Goal: Task Accomplishment & Management: Complete application form

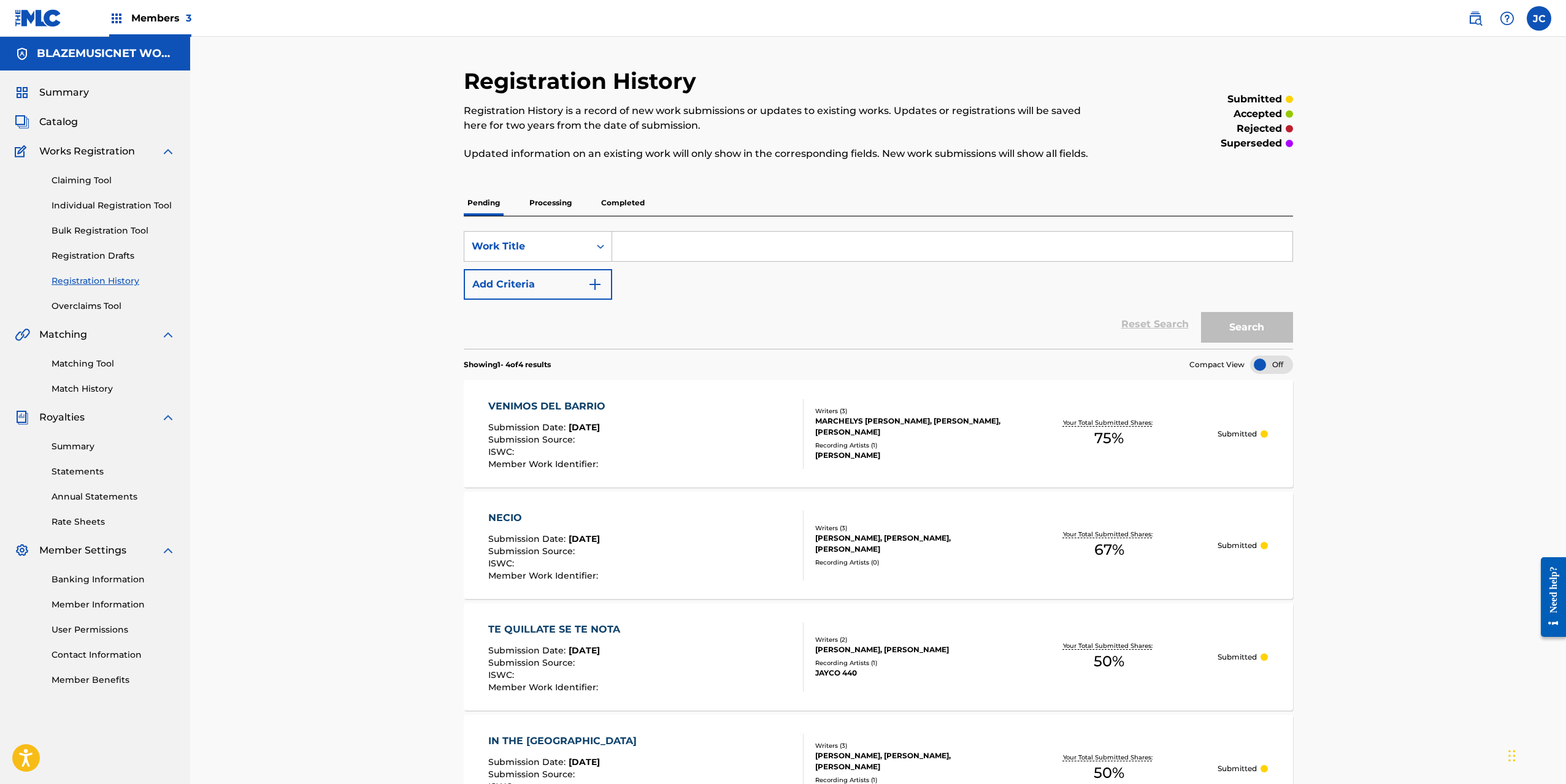
click at [101, 305] on link "Overclaims Tool" at bounding box center [113, 307] width 124 height 13
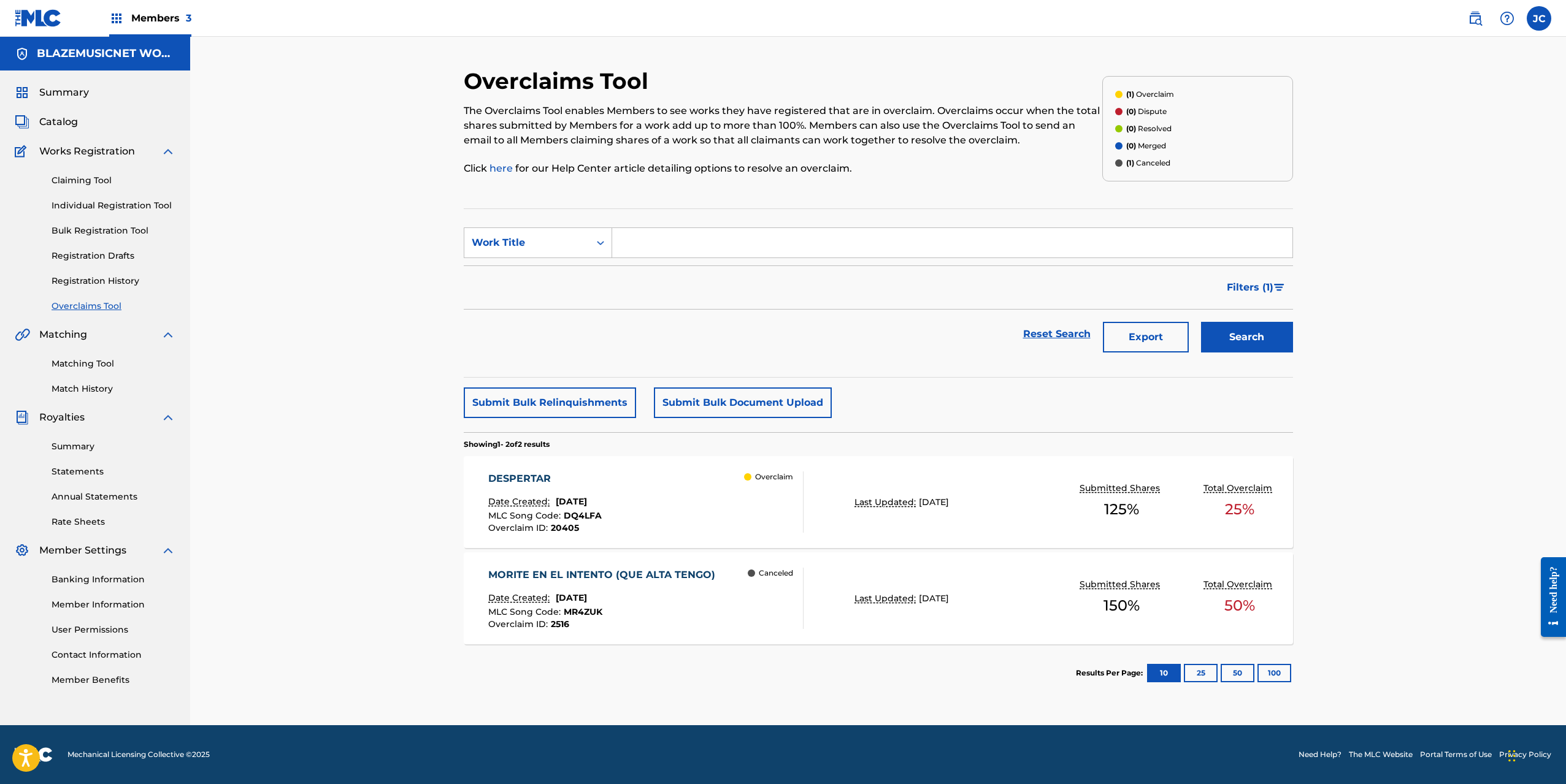
click at [130, 210] on link "Individual Registration Tool" at bounding box center [113, 206] width 124 height 13
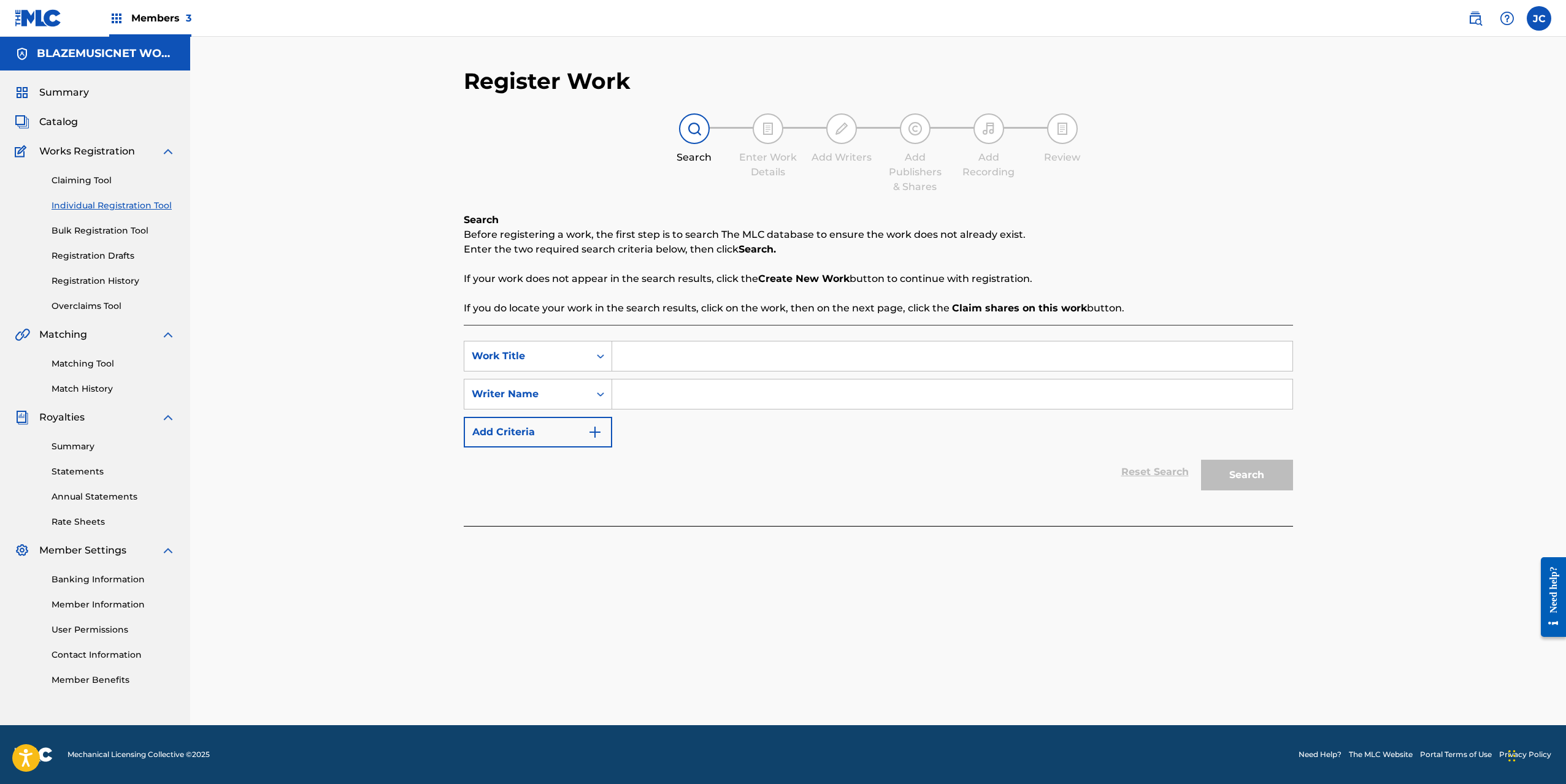
click at [663, 348] on input "Search Form" at bounding box center [952, 356] width 680 height 29
type input "QUE CALOR"
click at [669, 395] on input "Search Form" at bounding box center [952, 394] width 680 height 29
type input "[PERSON_NAME]"
click at [1201, 460] on button "Search" at bounding box center [1247, 475] width 92 height 31
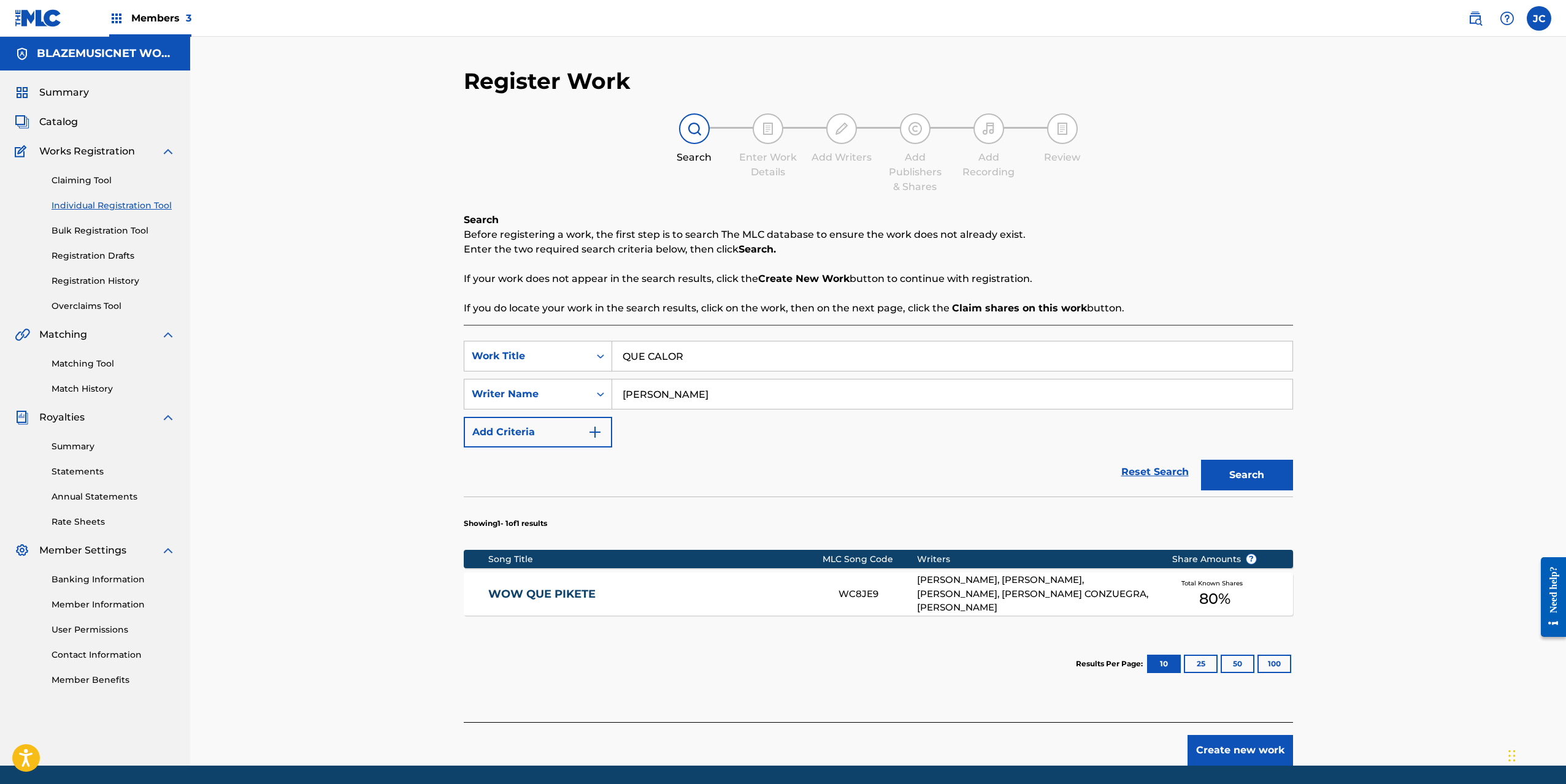
click at [701, 393] on input "[PERSON_NAME]" at bounding box center [952, 394] width 680 height 29
click at [1258, 748] on button "Create new work" at bounding box center [1240, 750] width 105 height 31
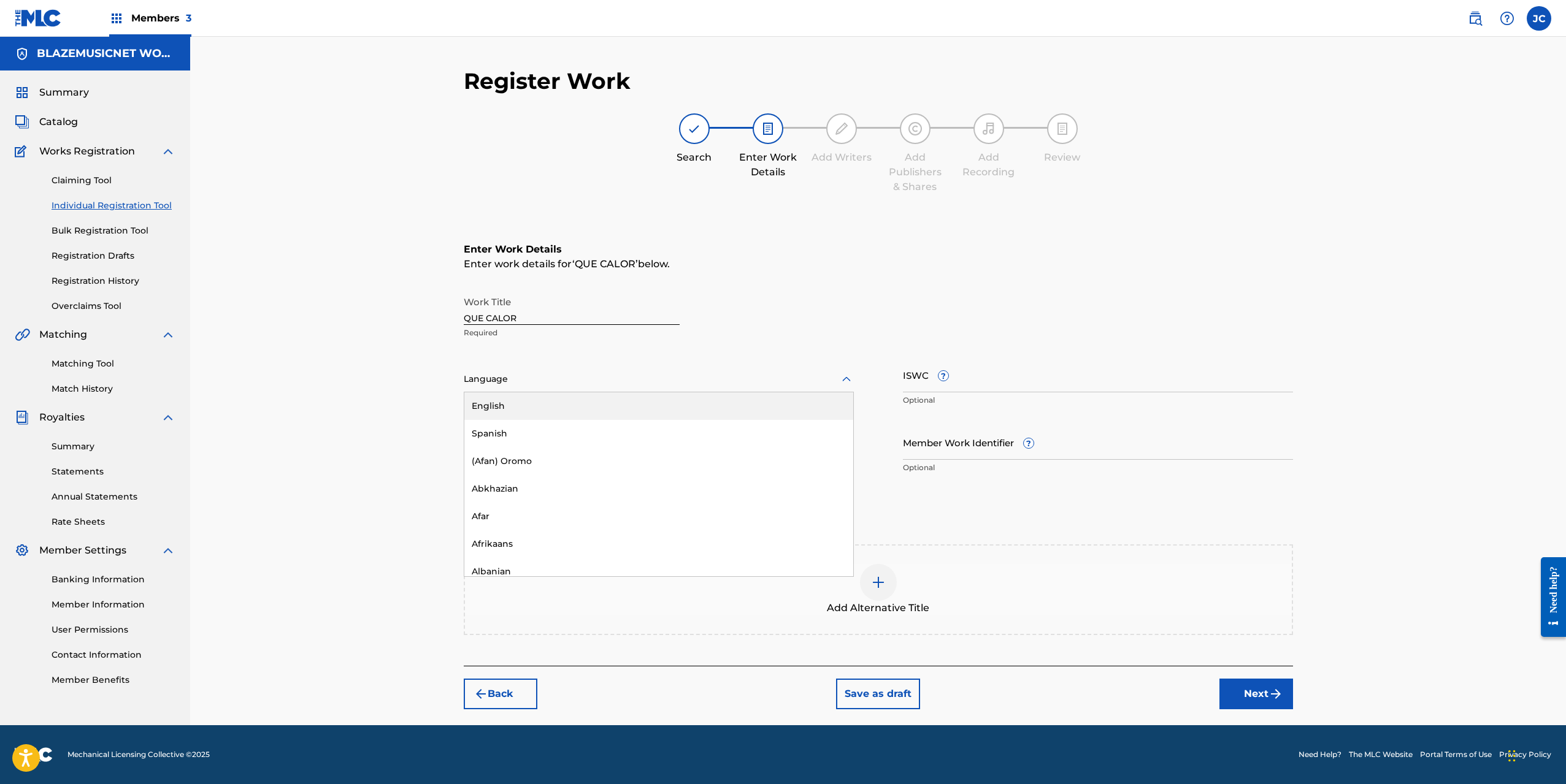
click at [550, 383] on div at bounding box center [659, 379] width 390 height 16
click at [535, 430] on div "Spanish" at bounding box center [659, 434] width 389 height 27
click at [507, 444] on input "Duration" at bounding box center [659, 442] width 390 height 35
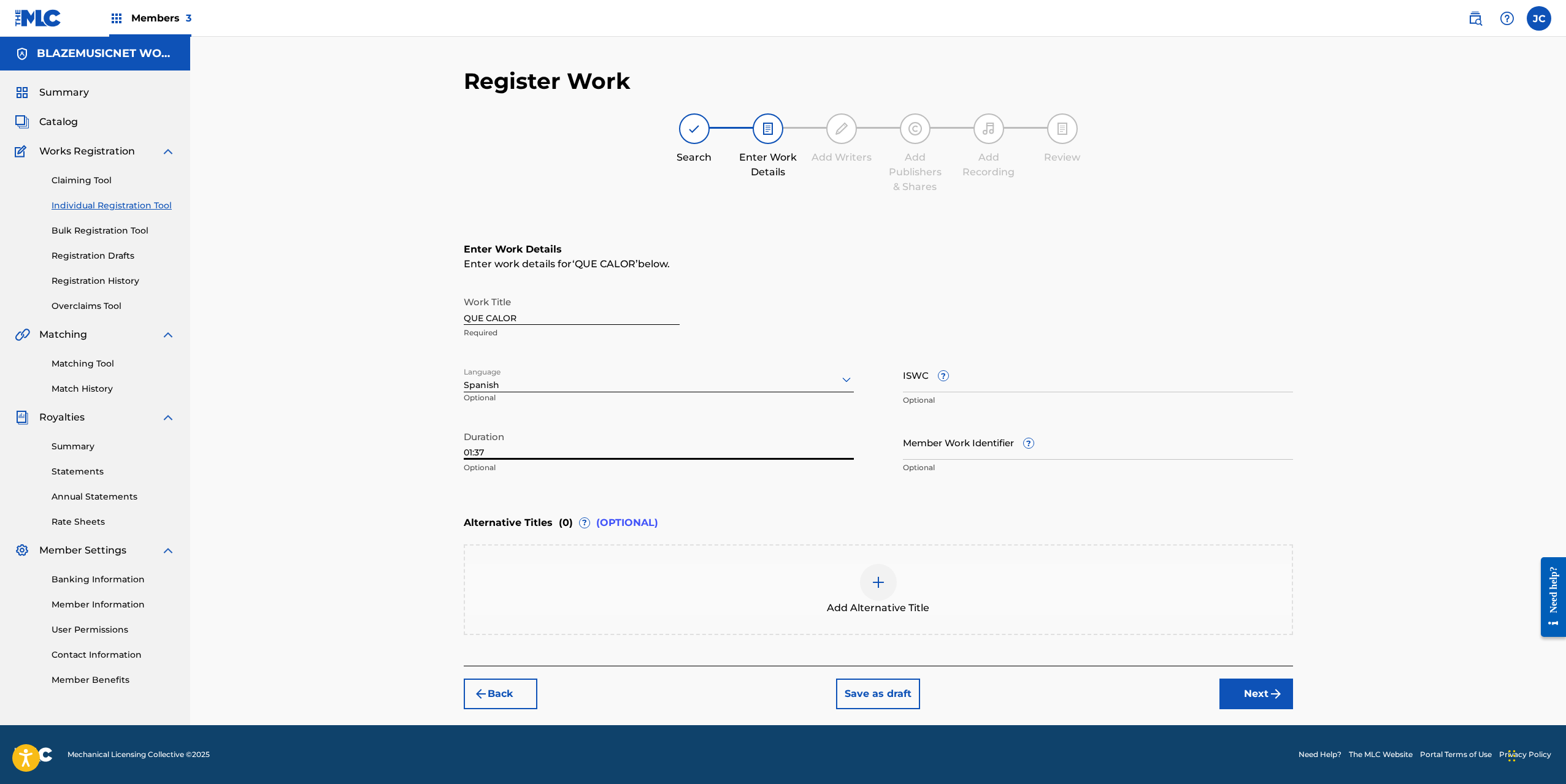
type input "01:37"
click at [333, 424] on div "Register Work Search Enter Work Details Add Writers Add Publishers & Shares Add…" at bounding box center [879, 381] width 1376 height 689
click at [1252, 694] on button "Next" at bounding box center [1256, 694] width 73 height 31
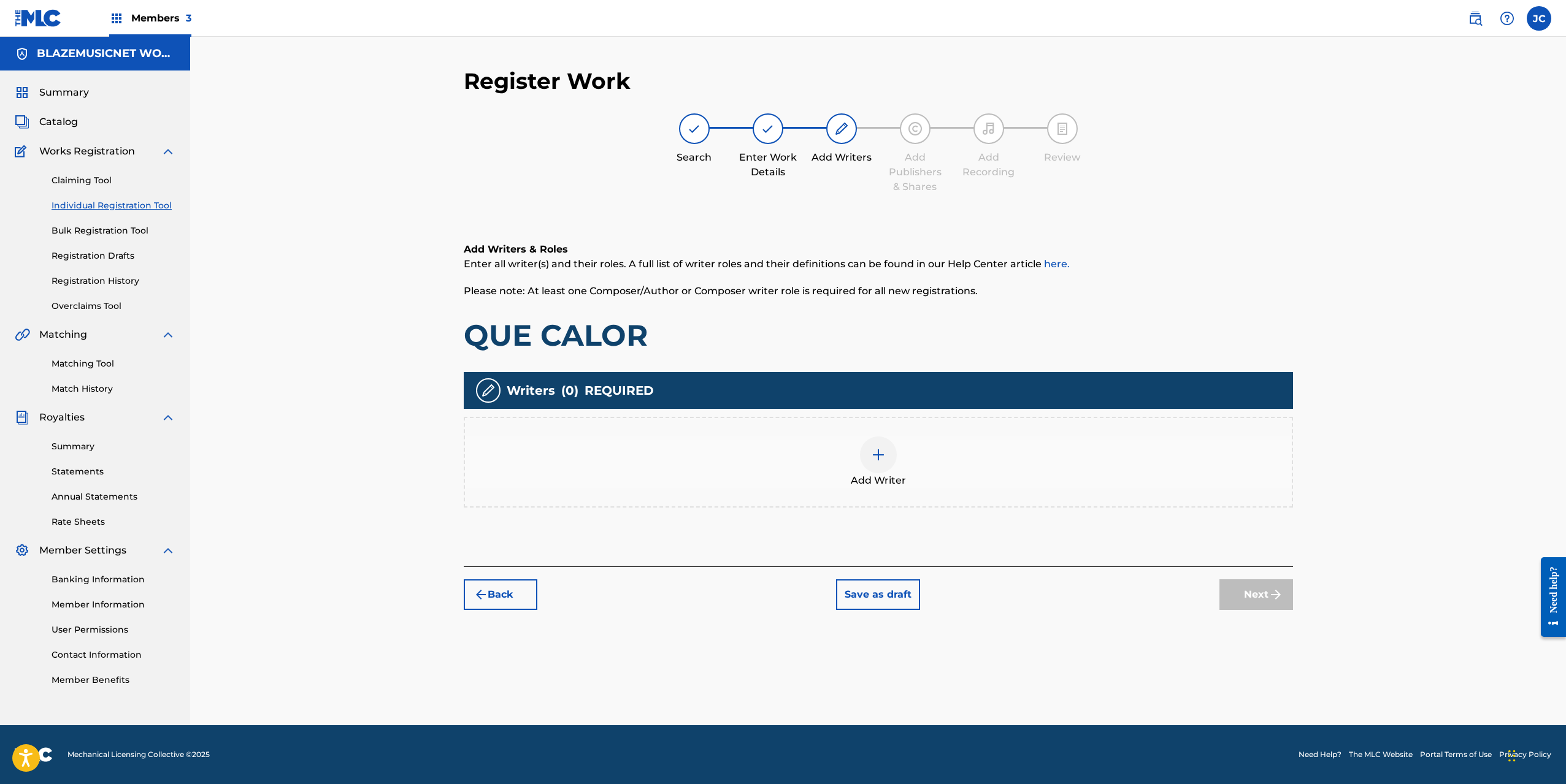
click at [926, 442] on div "Add Writer" at bounding box center [879, 462] width 827 height 51
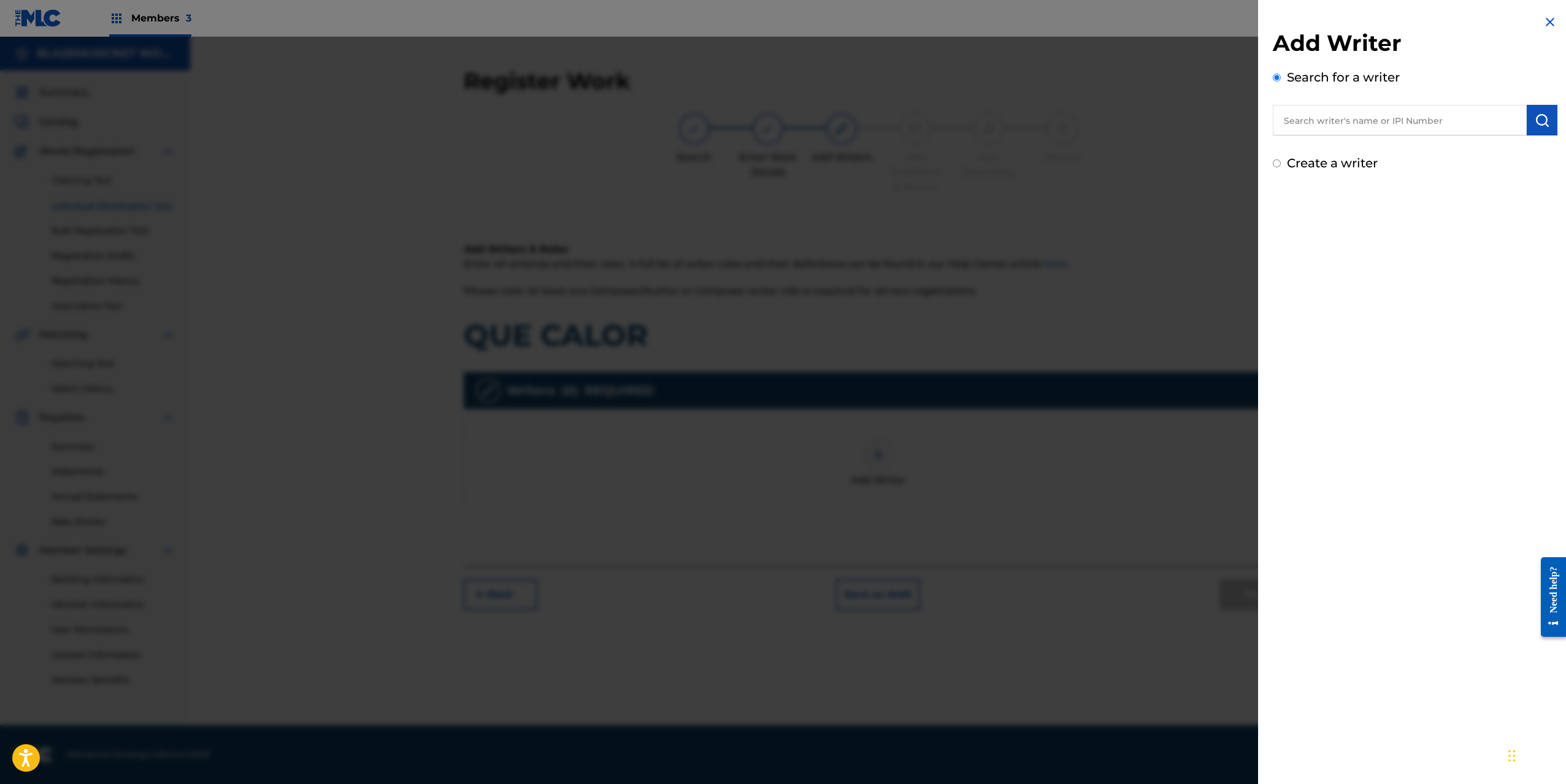
click at [1318, 126] on input "text" at bounding box center [1400, 120] width 254 height 31
paste input "[PERSON_NAME]"
type input "[PERSON_NAME]"
click at [1541, 115] on img "submit" at bounding box center [1542, 120] width 15 height 15
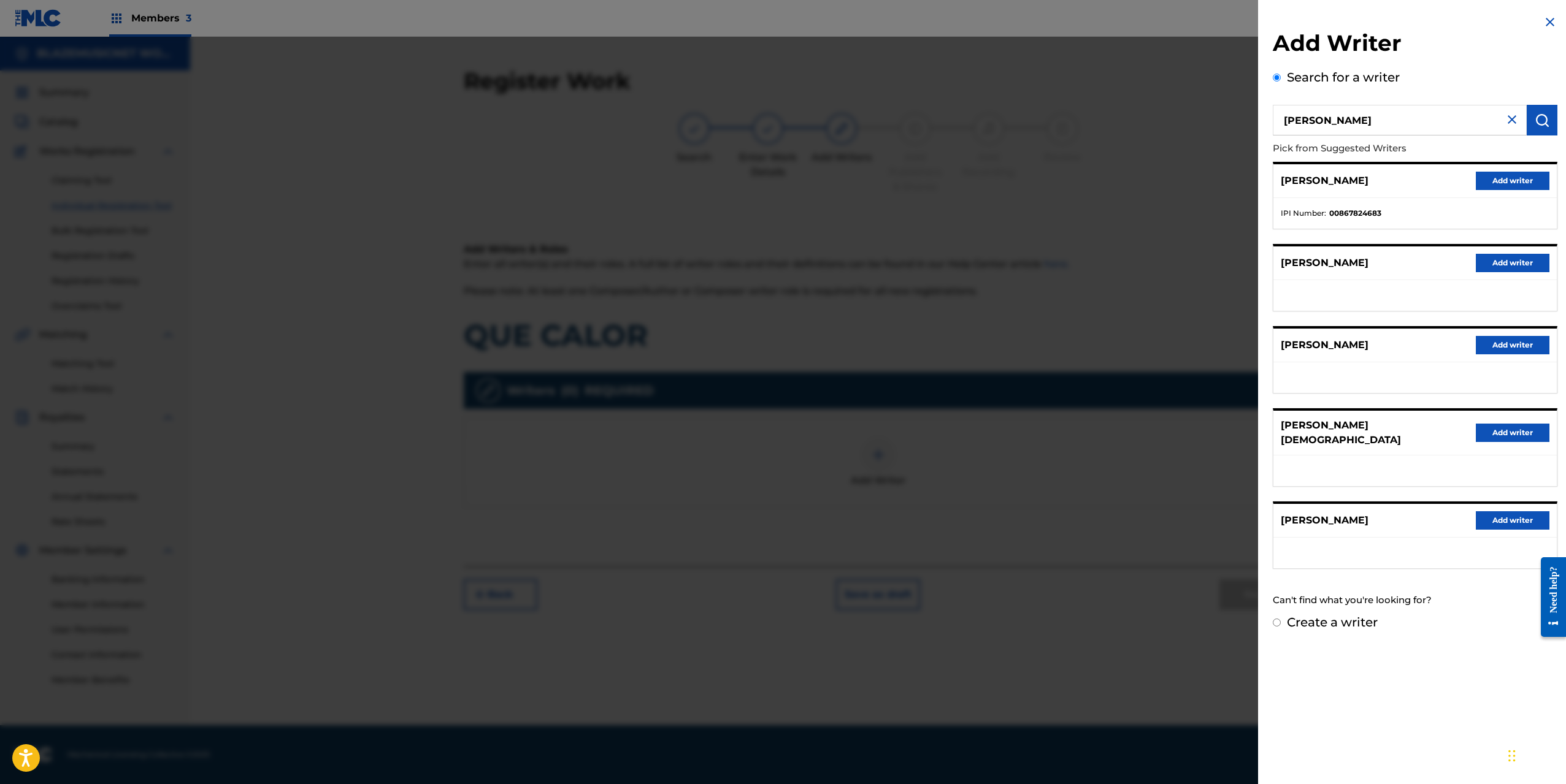
click at [1519, 188] on button "Add writer" at bounding box center [1512, 181] width 73 height 18
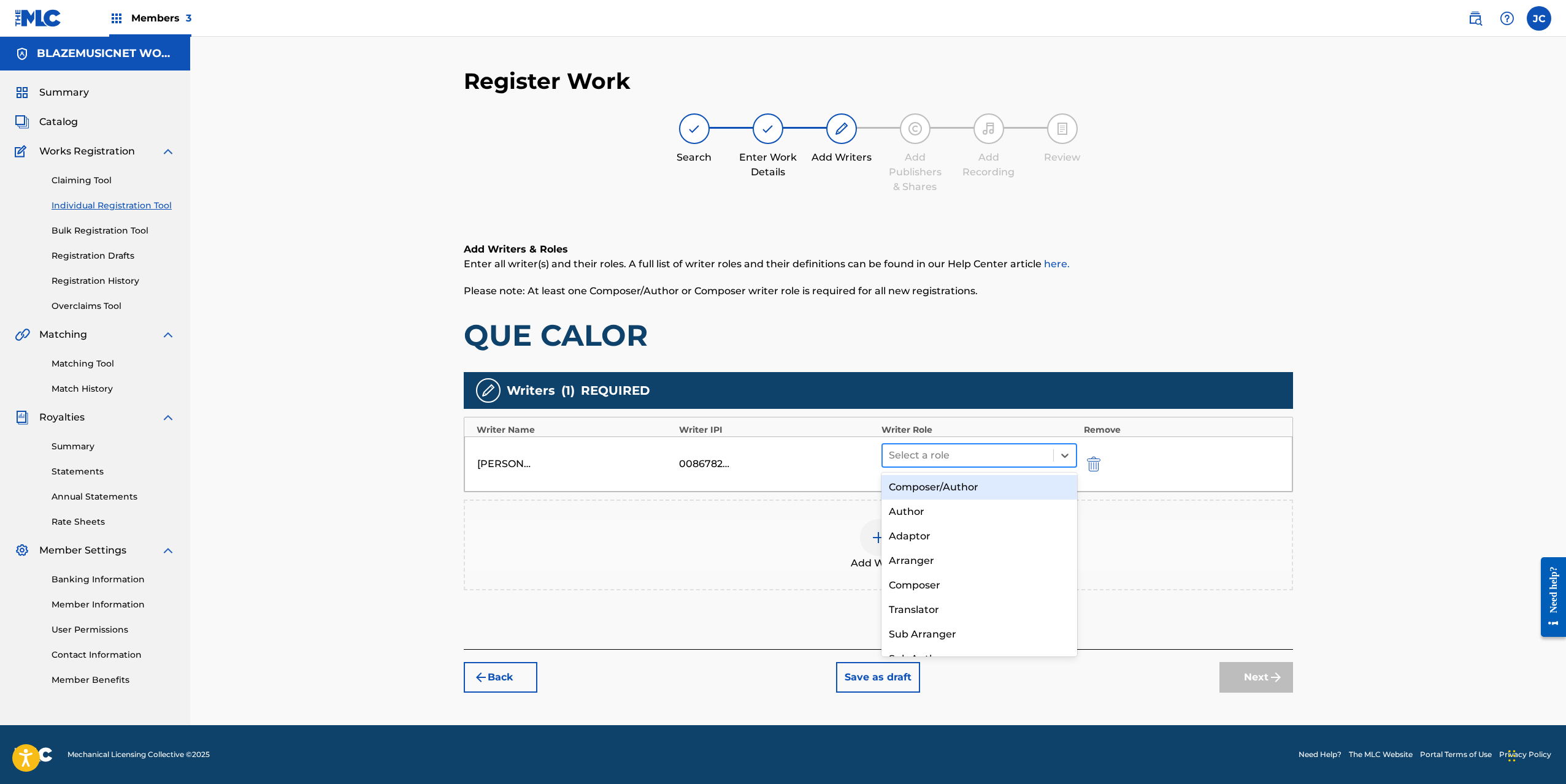
click at [990, 453] on div at bounding box center [968, 455] width 159 height 17
click at [955, 488] on div "Composer/Author" at bounding box center [980, 488] width 196 height 25
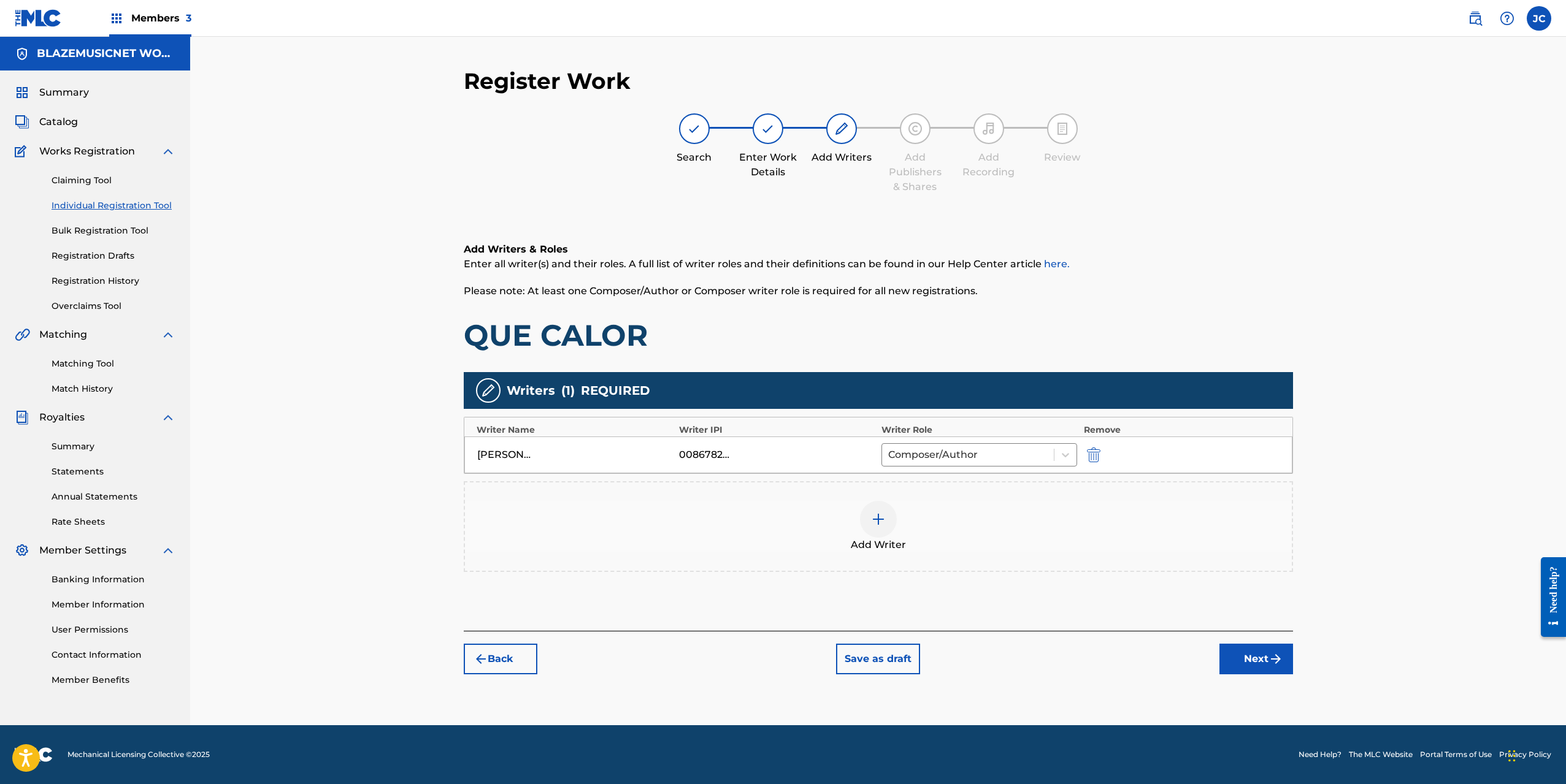
click at [885, 522] on img at bounding box center [879, 519] width 15 height 15
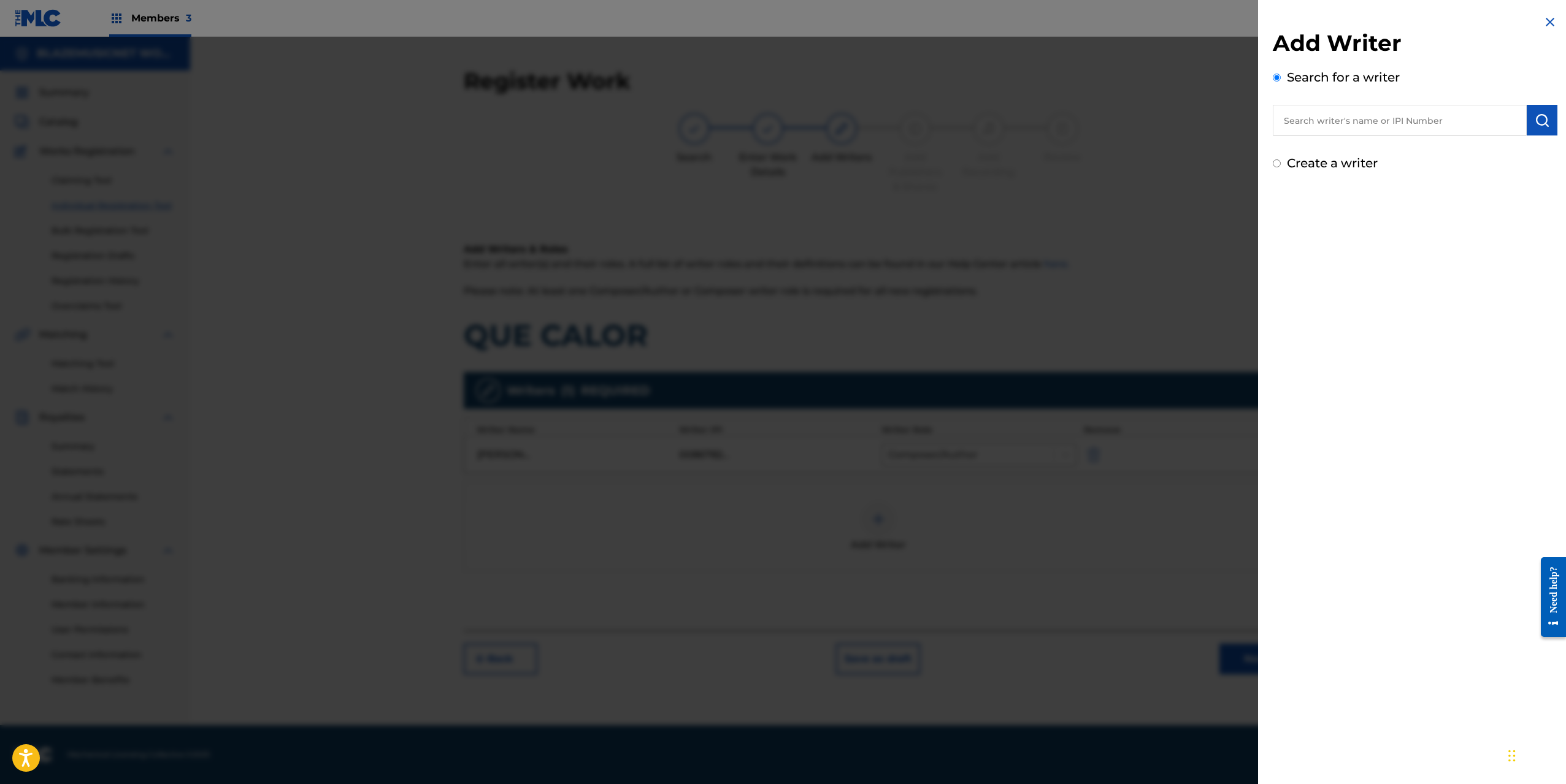
click at [1400, 116] on input "text" at bounding box center [1400, 120] width 254 height 31
click at [1332, 121] on input "text" at bounding box center [1400, 120] width 254 height 31
paste input "[PERSON_NAME]"
type input "[PERSON_NAME]"
click at [1541, 116] on img "submit" at bounding box center [1542, 120] width 15 height 15
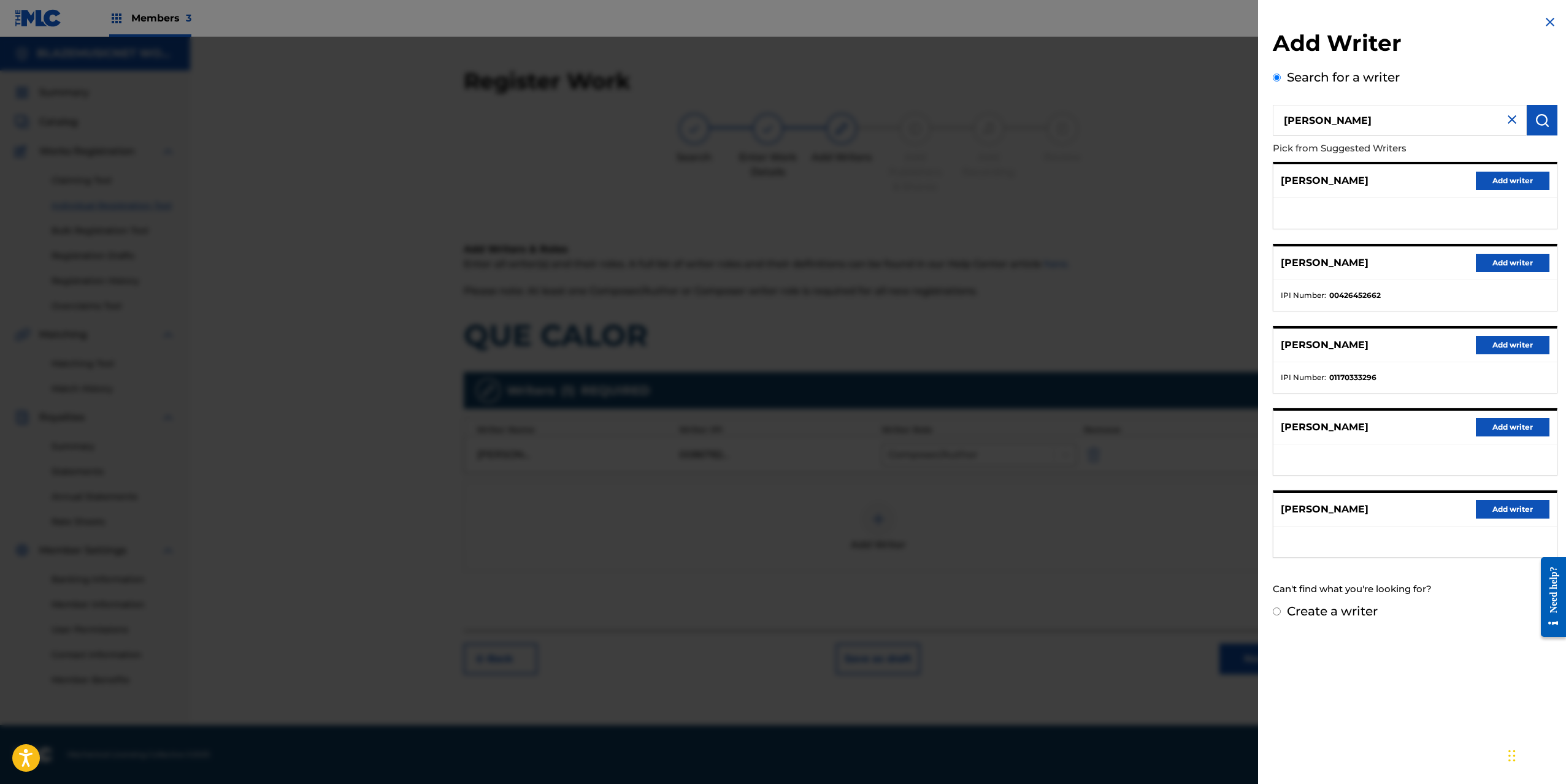
click at [1364, 619] on label "Create a writer" at bounding box center [1333, 611] width 91 height 15
radio input "true"
click at [1281, 616] on input "Create a writer" at bounding box center [1277, 612] width 8 height 8
radio input "false"
radio input "true"
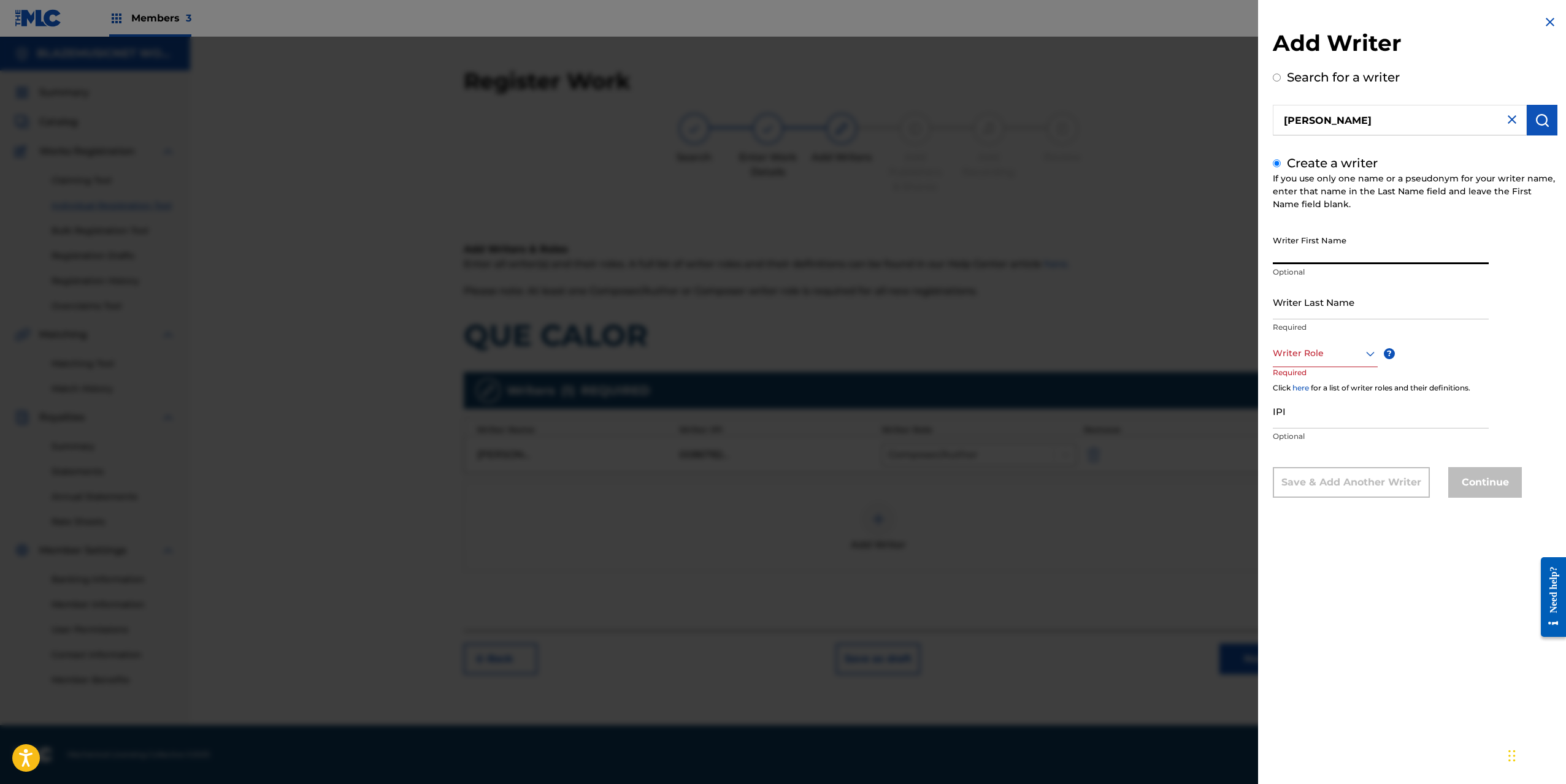
click at [1316, 249] on input "Writer First Name" at bounding box center [1381, 247] width 216 height 35
paste input "[PERSON_NAME]"
drag, startPoint x: 1361, startPoint y: 258, endPoint x: 1467, endPoint y: 249, distance: 106.4
click at [1467, 249] on input "[PERSON_NAME]" at bounding box center [1381, 247] width 216 height 35
type input "[PERSON_NAME]"
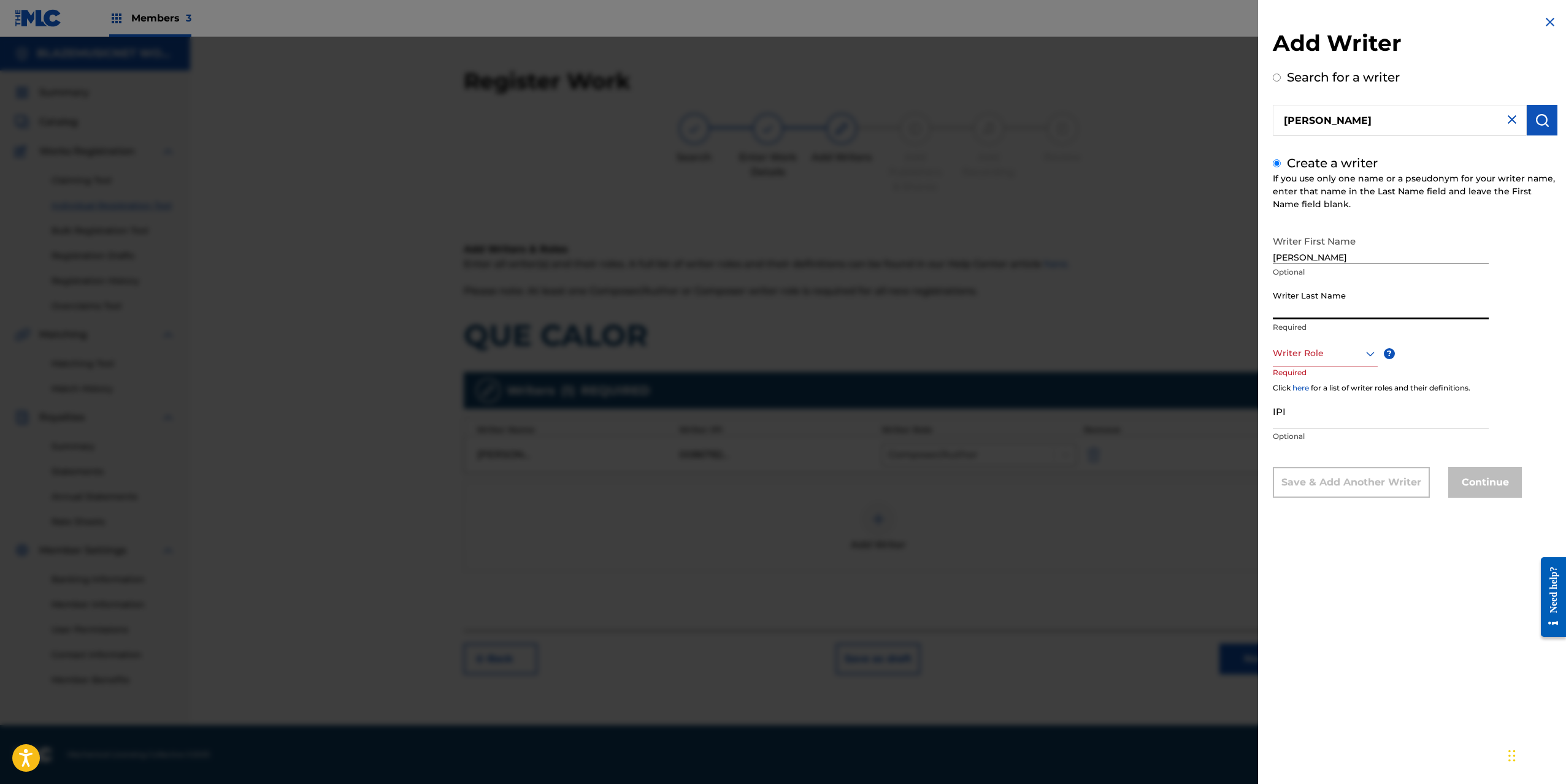
click at [1322, 310] on input "Writer Last Name" at bounding box center [1381, 302] width 216 height 35
paste input "[PERSON_NAME]"
drag, startPoint x: 1365, startPoint y: 308, endPoint x: 1273, endPoint y: 317, distance: 92.4
click at [1273, 317] on input "[PERSON_NAME]" at bounding box center [1381, 302] width 216 height 35
type input "CORTORREAL FRIAS"
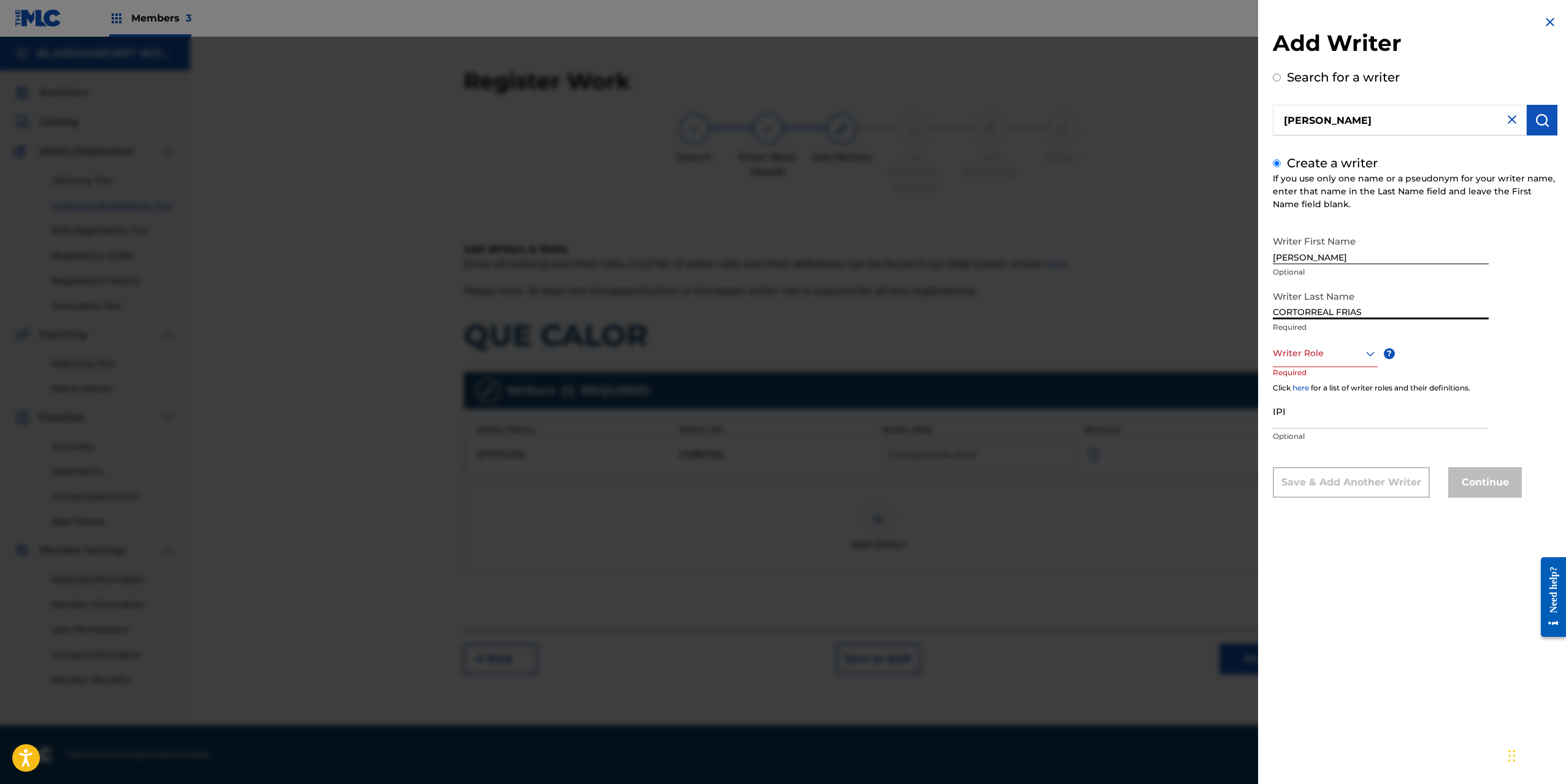
click at [1311, 357] on div at bounding box center [1325, 353] width 105 height 16
click at [1322, 494] on div "Composer" at bounding box center [1326, 491] width 104 height 27
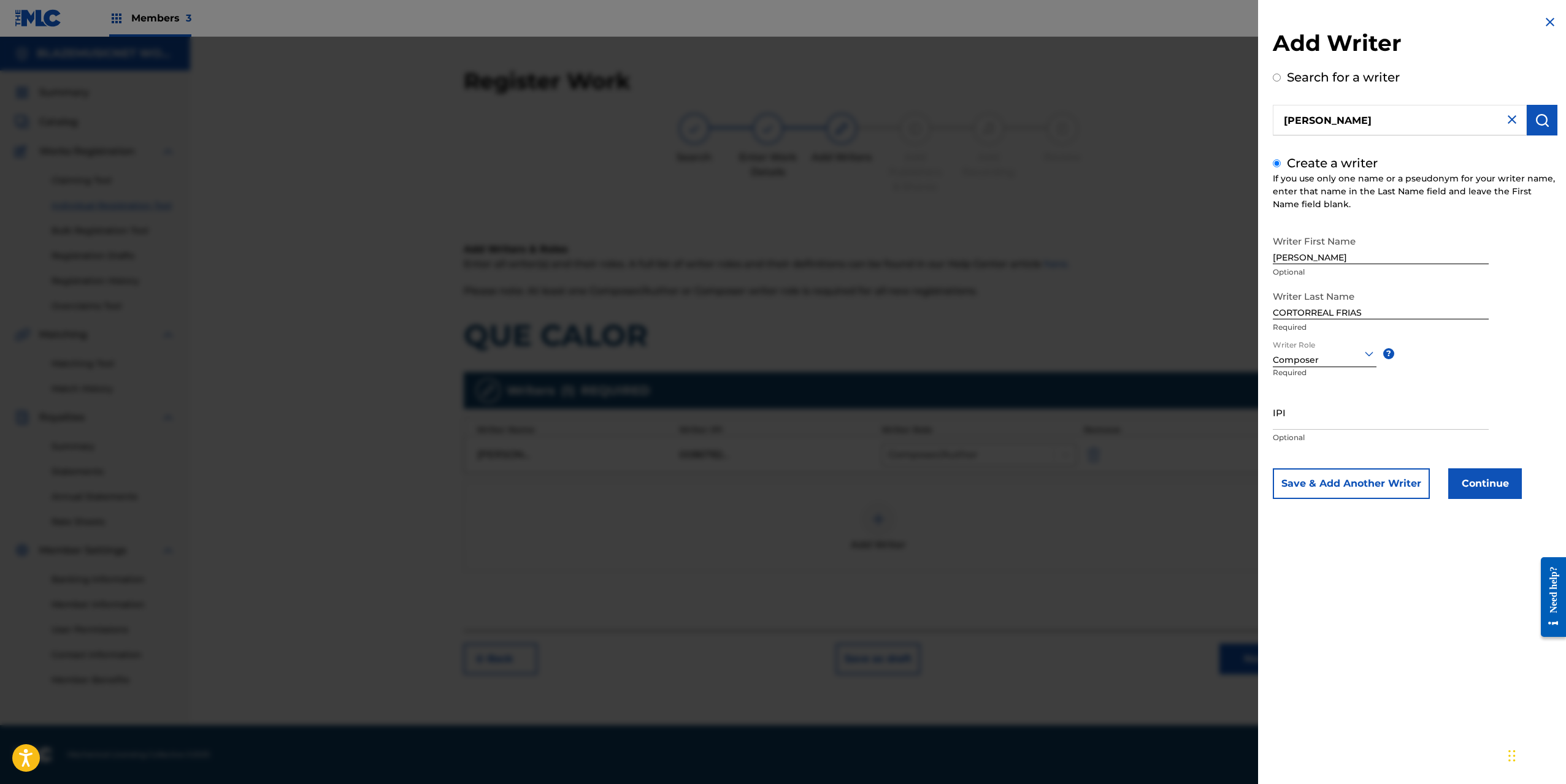
click at [1474, 483] on button "Continue" at bounding box center [1485, 483] width 73 height 31
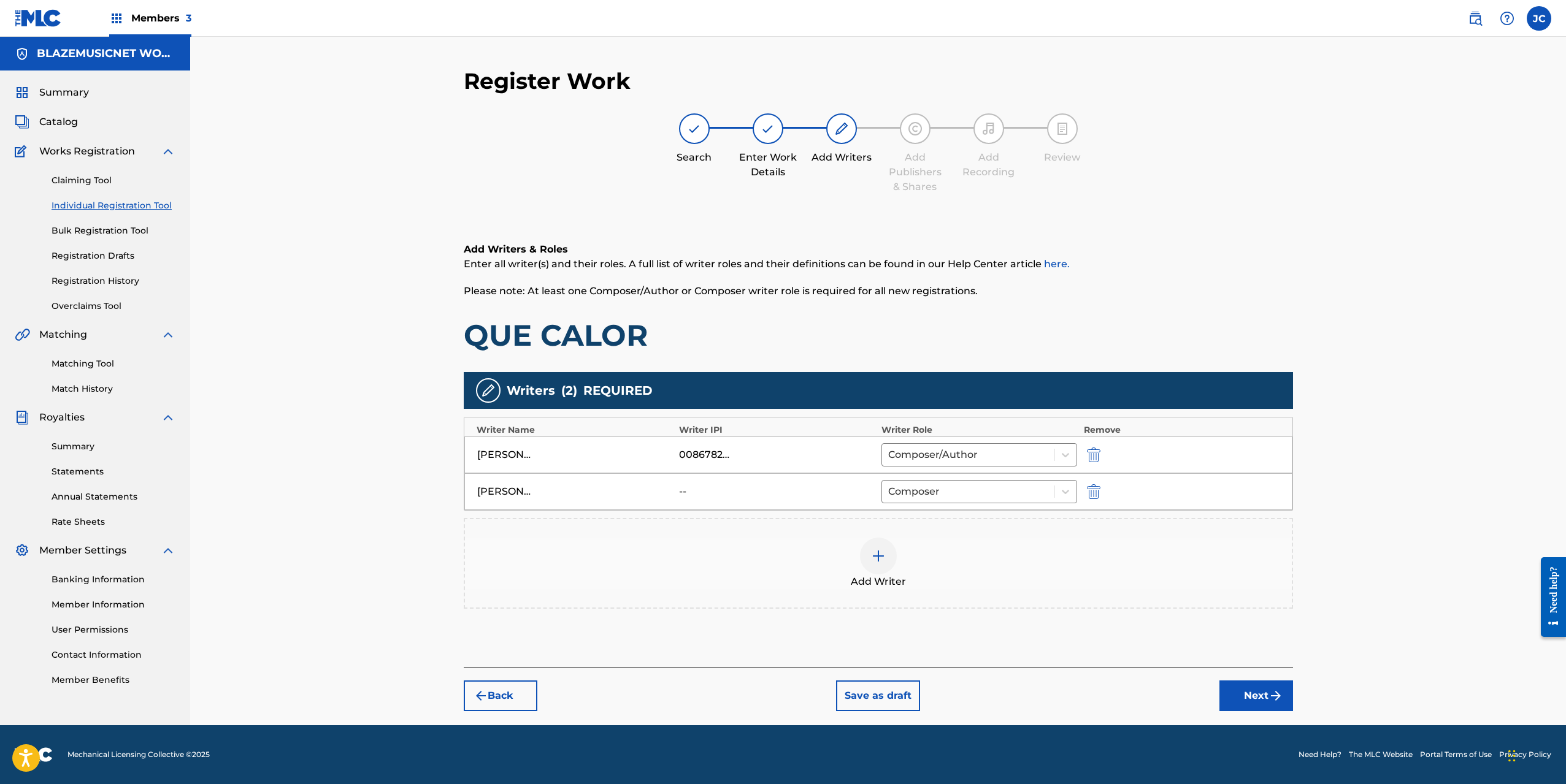
click at [1256, 691] on button "Next" at bounding box center [1256, 696] width 73 height 31
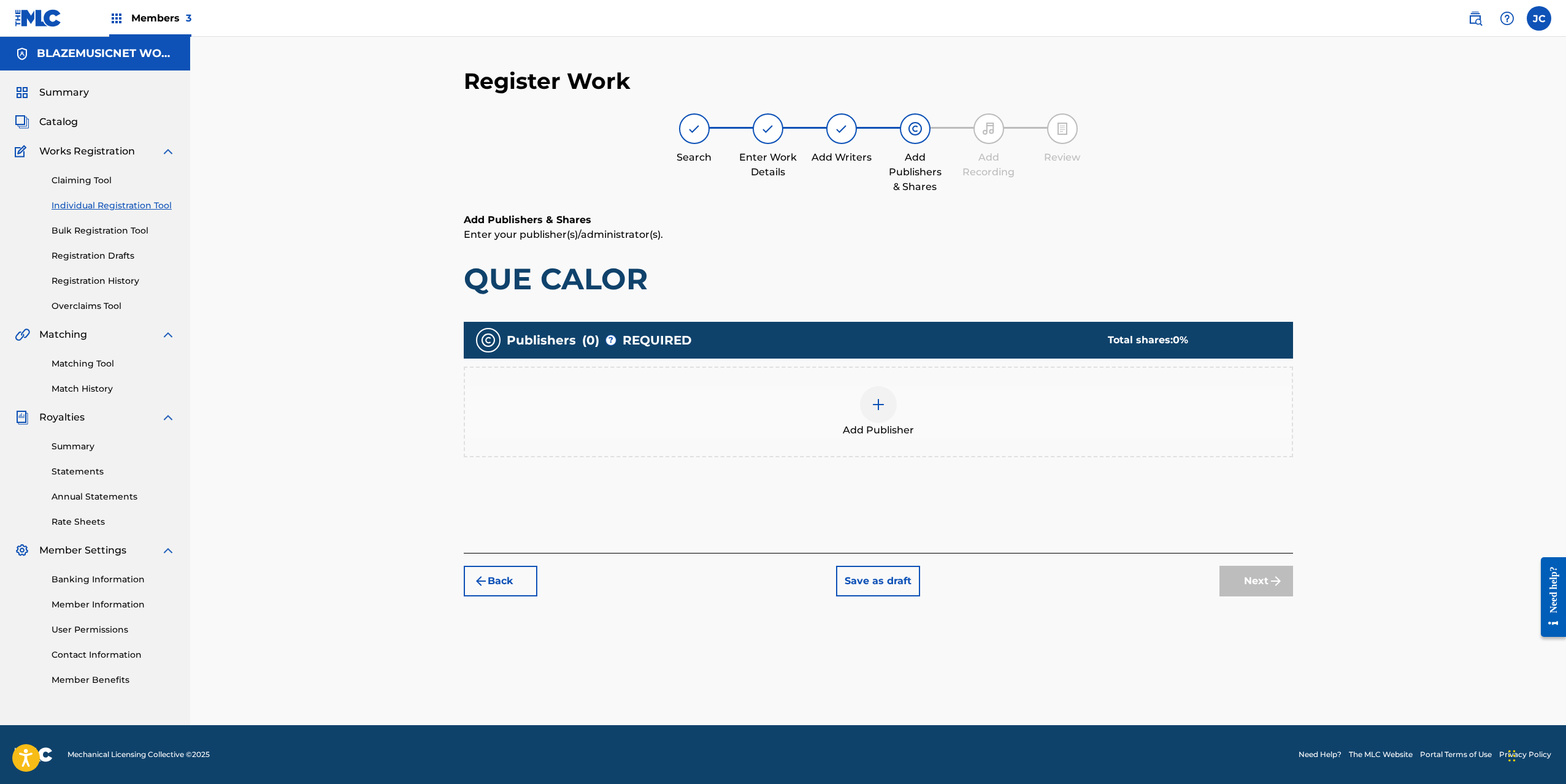
click at [866, 420] on div "Add Publisher" at bounding box center [879, 412] width 827 height 51
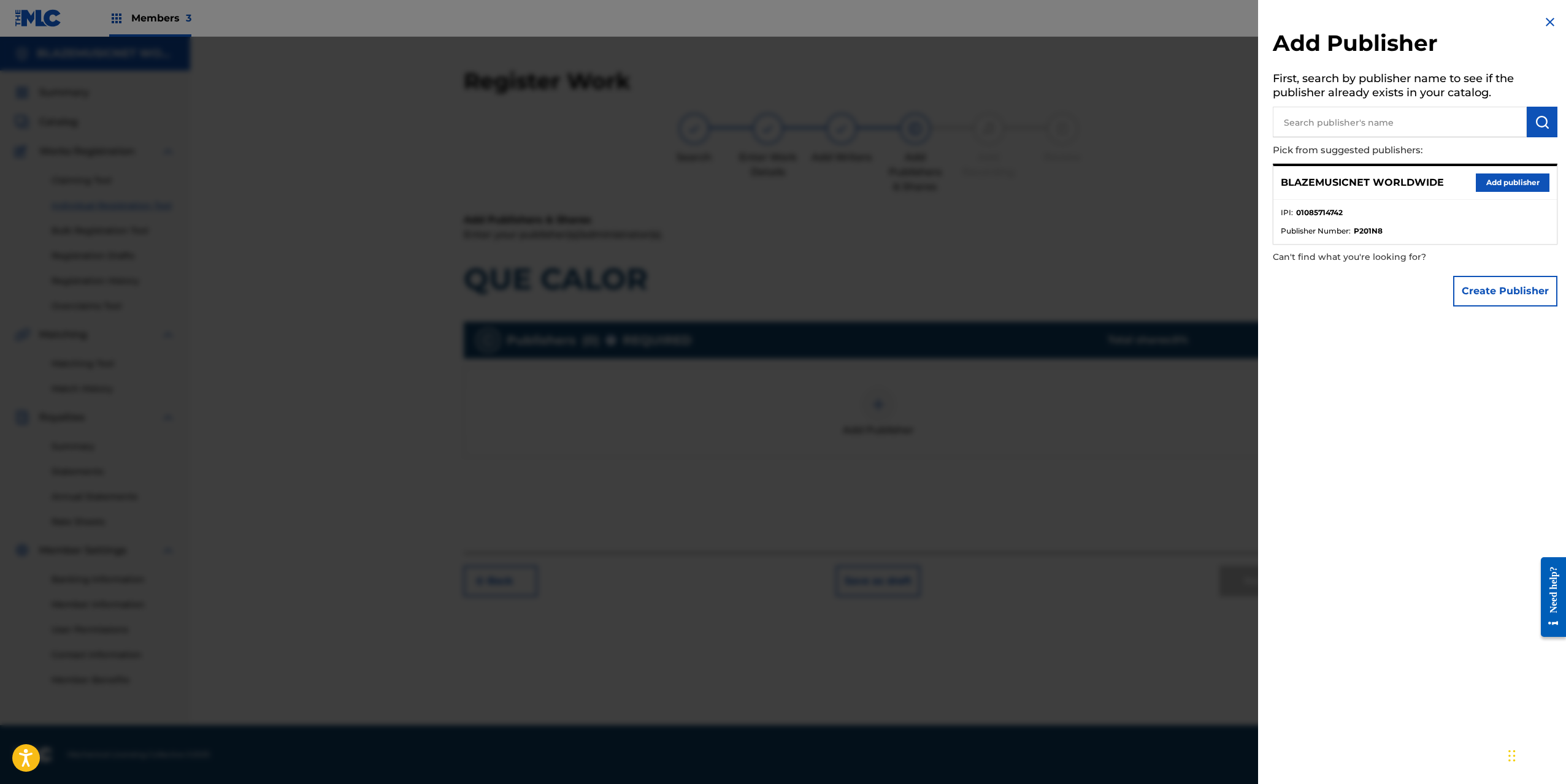
click at [1517, 174] on button "Add publisher" at bounding box center [1512, 183] width 73 height 18
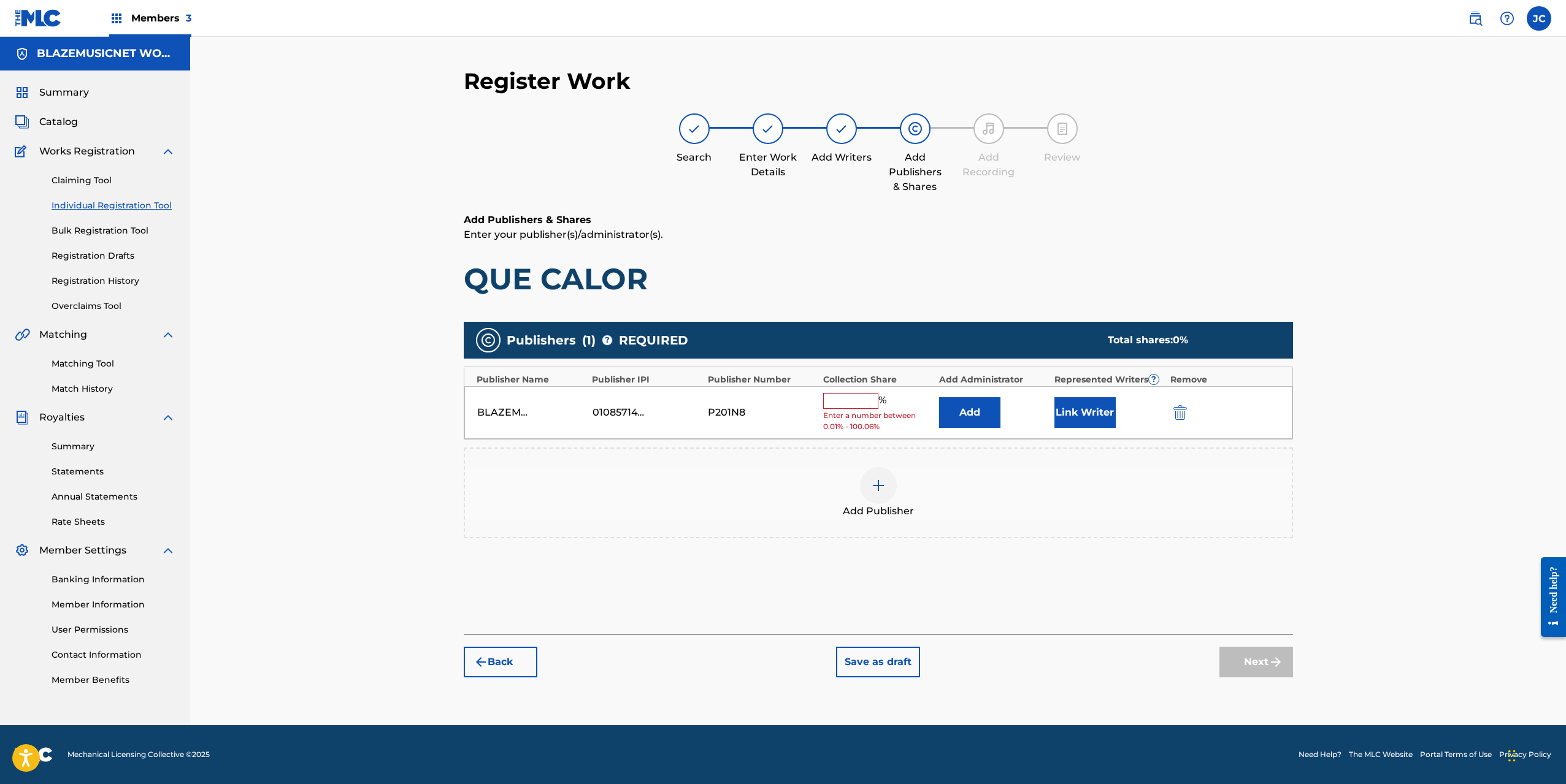
click at [862, 412] on span "Enter a number between 0.01% - 100.06%" at bounding box center [878, 422] width 109 height 22
click at [862, 403] on input "text" at bounding box center [851, 401] width 55 height 16
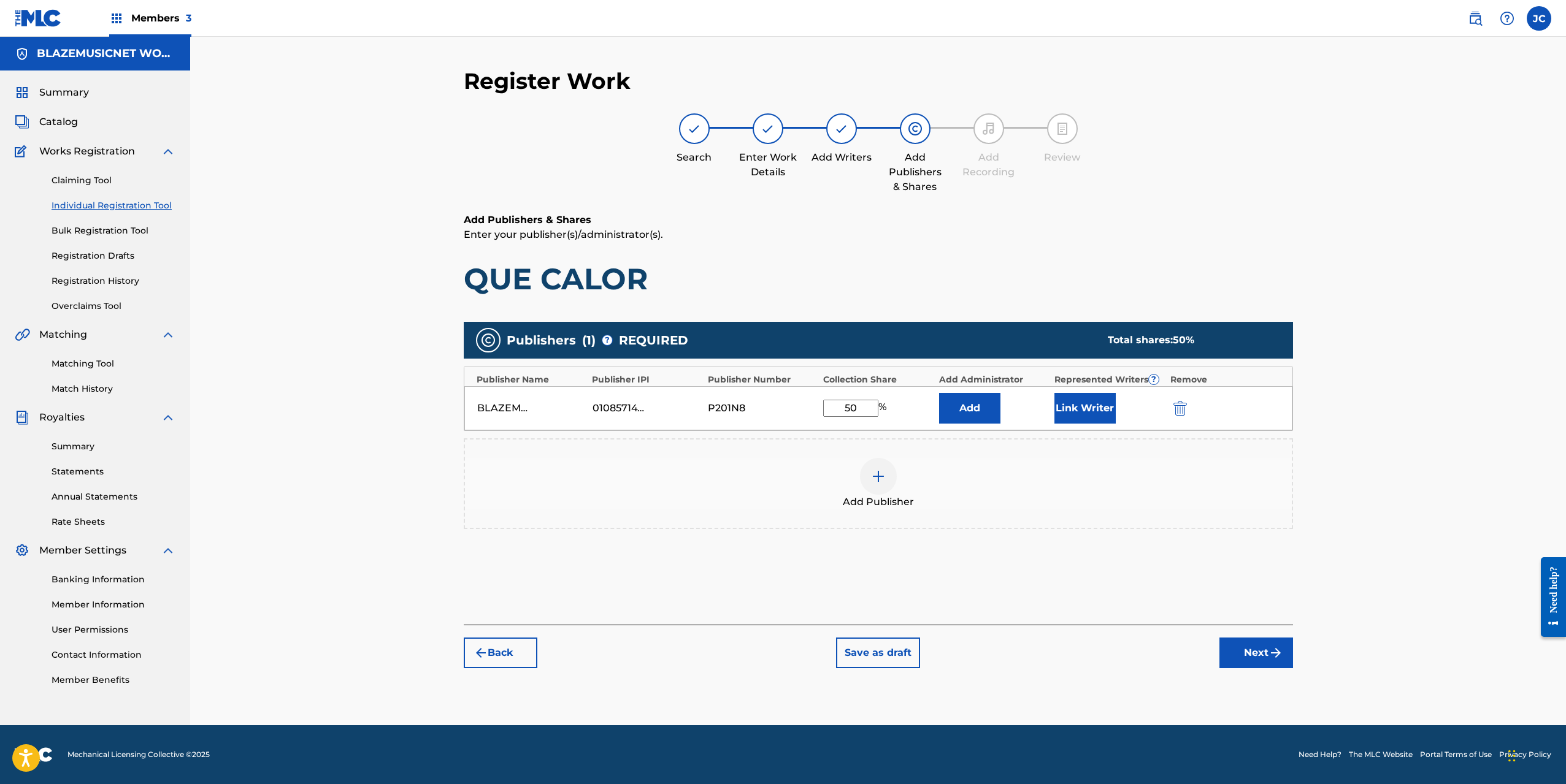
type input "50"
click at [1087, 409] on button "Link Writer" at bounding box center [1085, 408] width 61 height 31
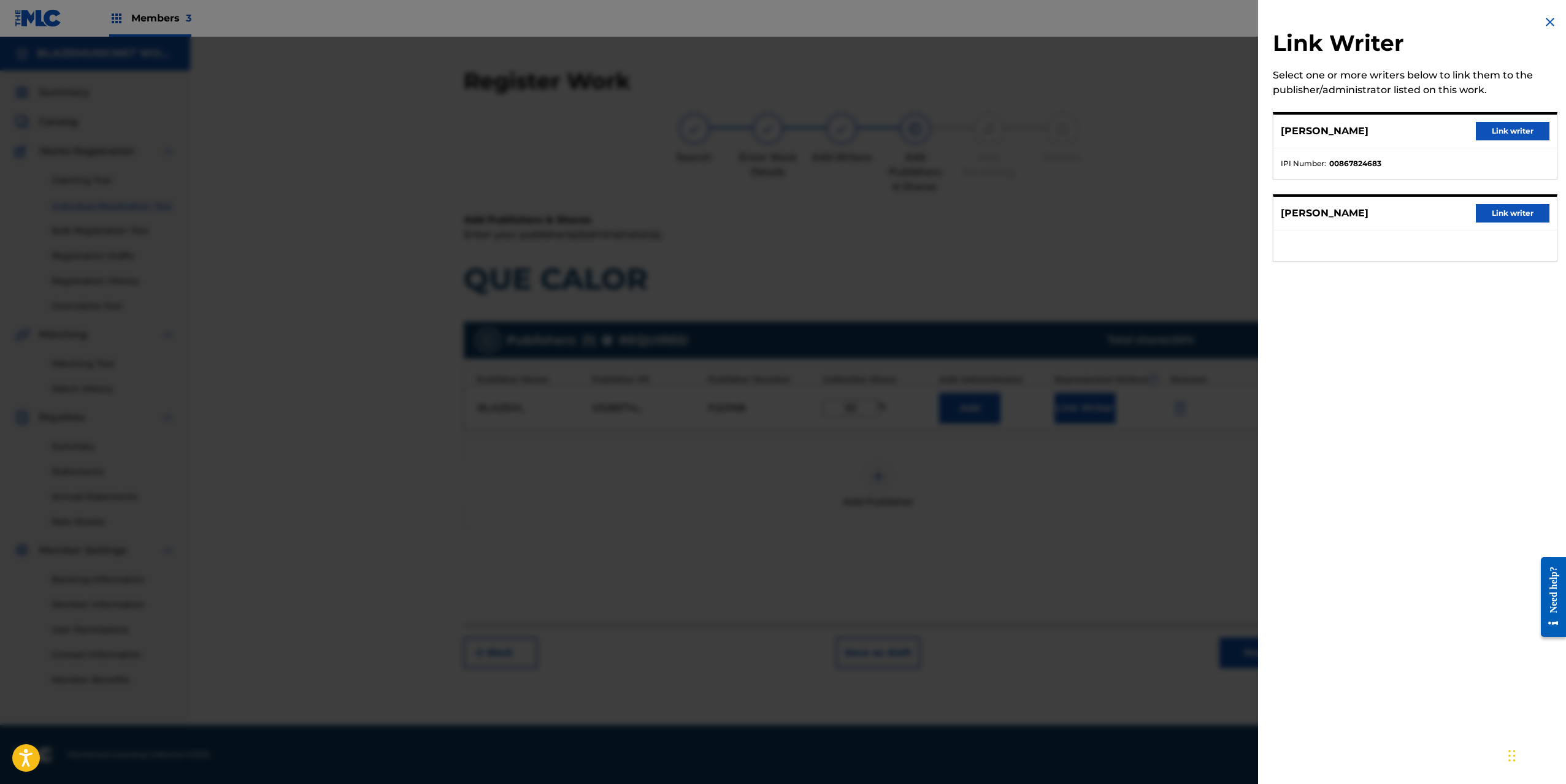
click at [1524, 137] on button "Link writer" at bounding box center [1512, 131] width 73 height 18
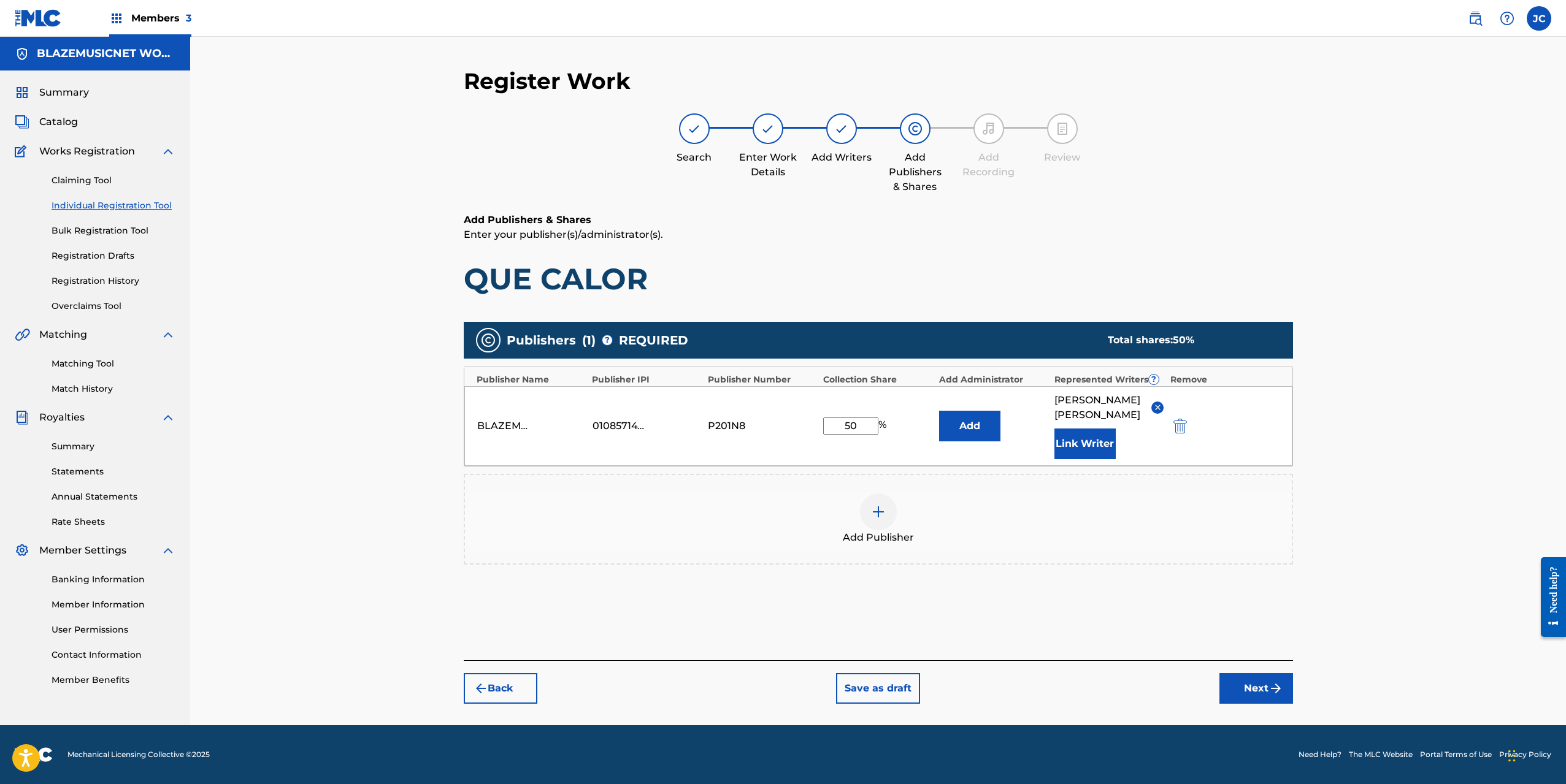
click at [1244, 704] on button "Next" at bounding box center [1256, 689] width 73 height 31
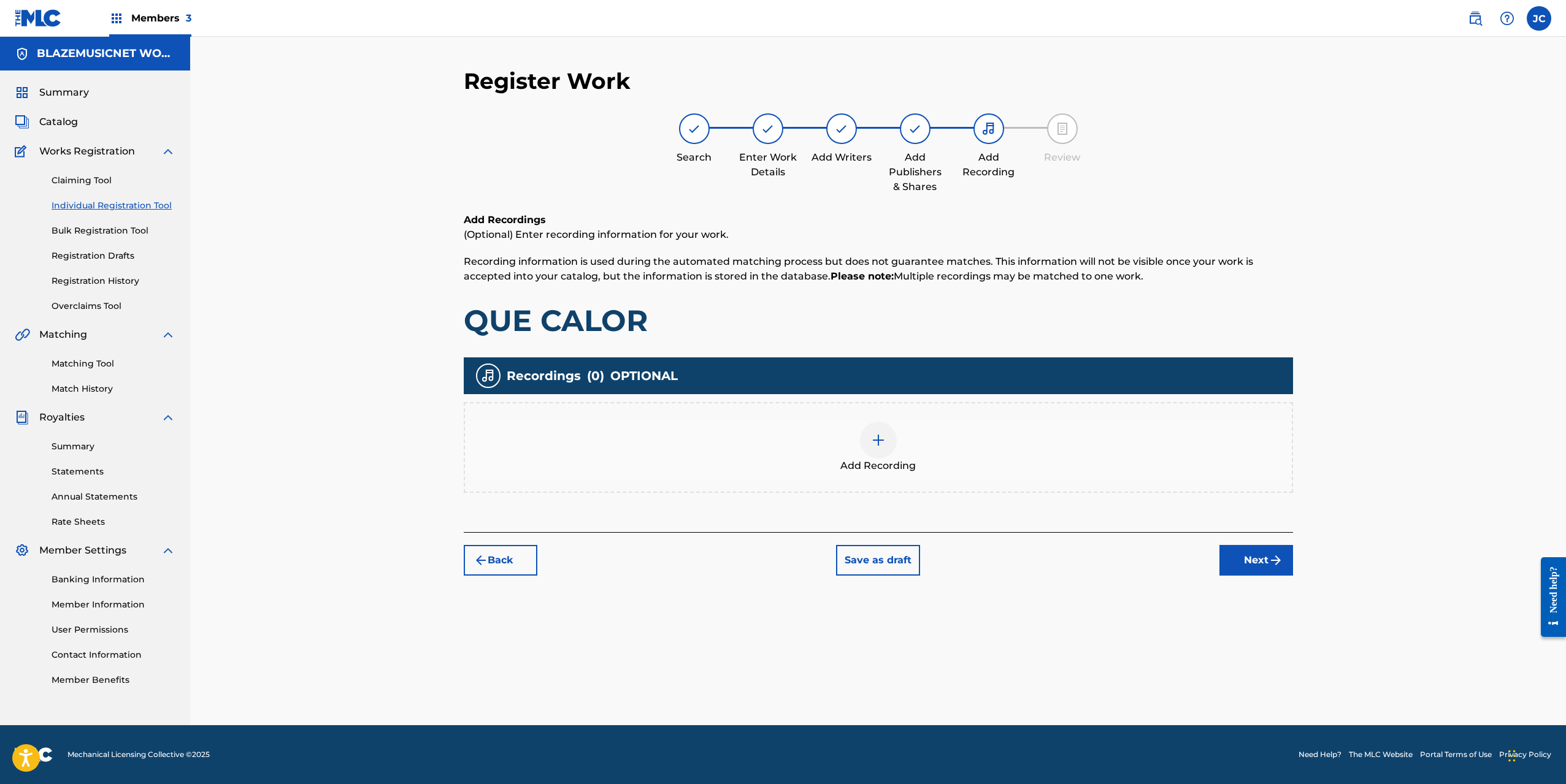
click at [876, 444] on img at bounding box center [879, 440] width 15 height 15
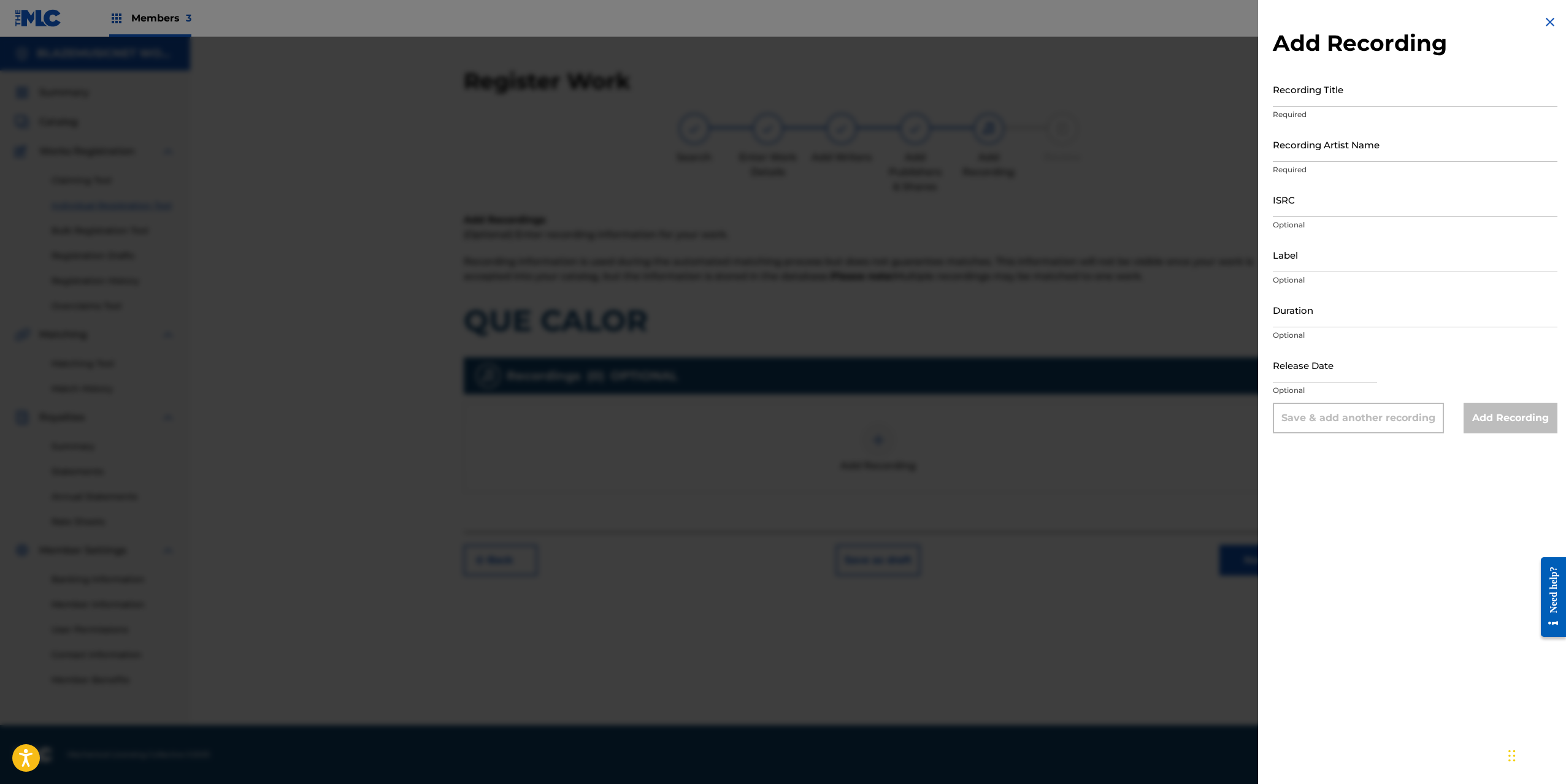
click at [1318, 90] on input "Recording Title" at bounding box center [1415, 89] width 285 height 35
type input "QUE CALOR"
click at [1305, 148] on input "Recording Artist Name" at bounding box center [1415, 144] width 285 height 35
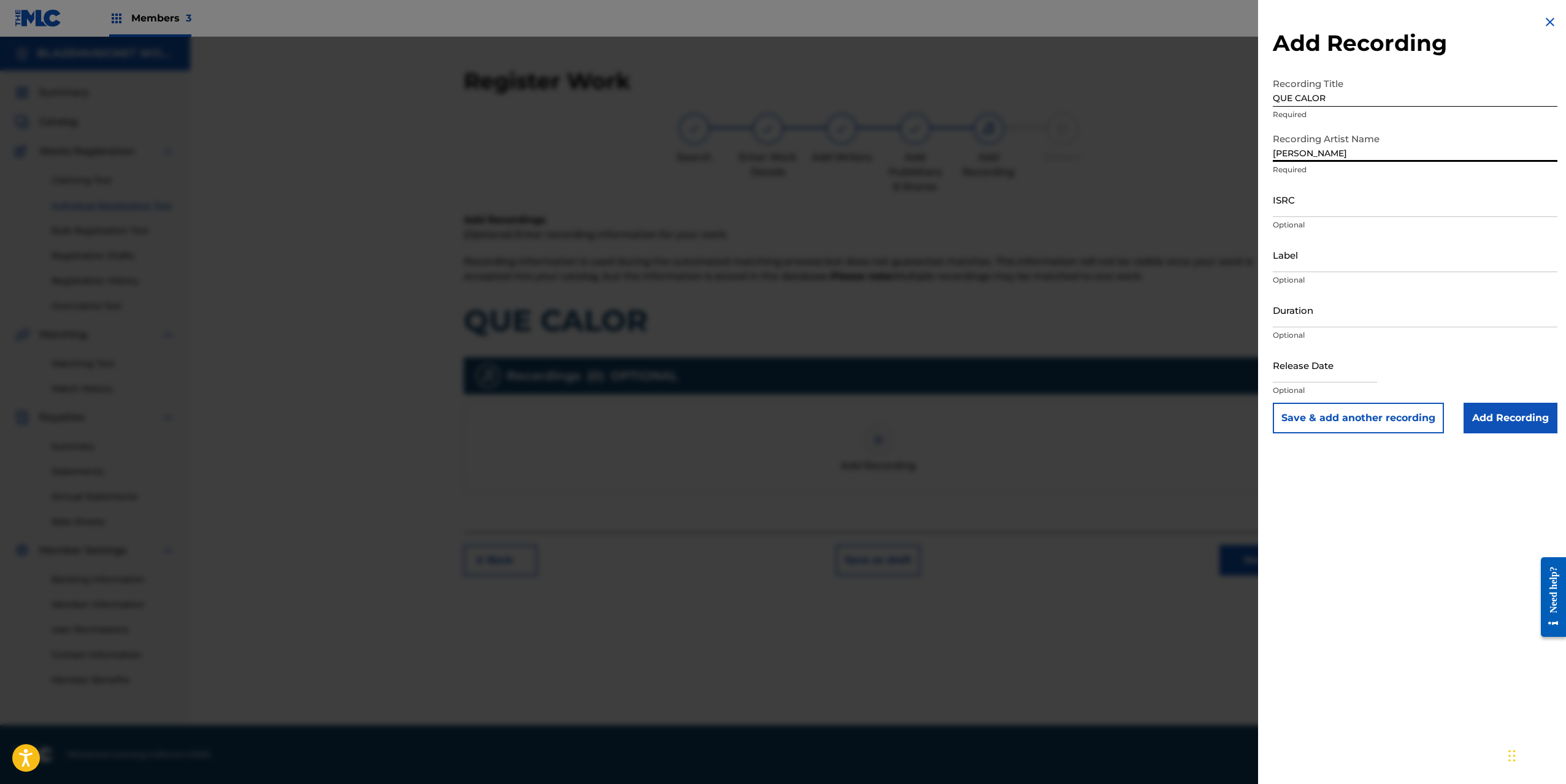
type input "[PERSON_NAME]"
click at [1300, 203] on input "ISRC" at bounding box center [1415, 199] width 285 height 35
paste input "QZQAY2560008"
type input "QZQAY2560008"
click at [1298, 265] on input "Label" at bounding box center [1415, 255] width 285 height 35
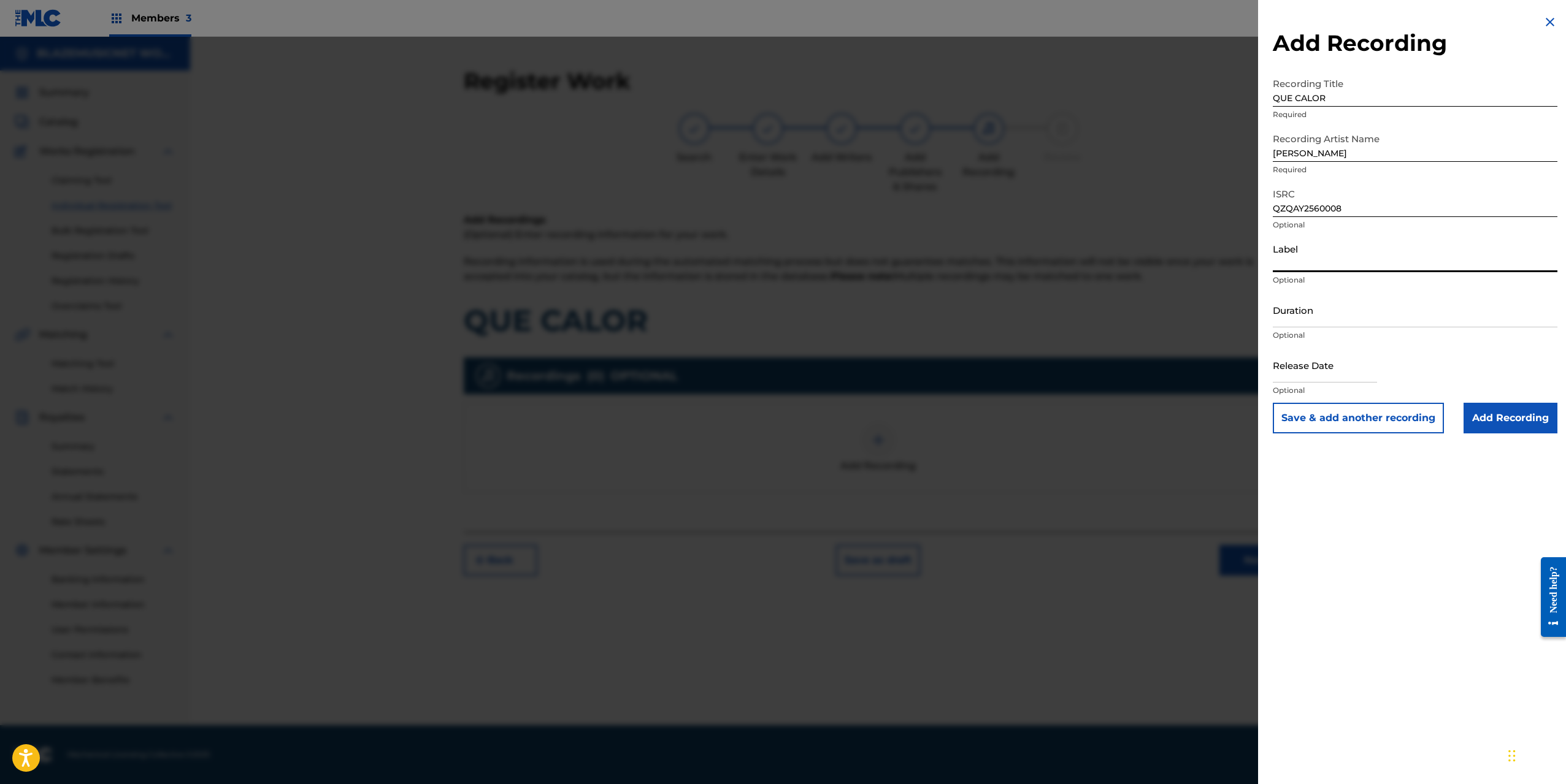
click at [1284, 264] on input "Label" at bounding box center [1415, 255] width 285 height 35
type input "EL NUEVO GABINETE"
click at [1311, 314] on input "Duration" at bounding box center [1415, 310] width 285 height 35
type input "01:37"
click at [1300, 367] on input "text" at bounding box center [1325, 365] width 104 height 35
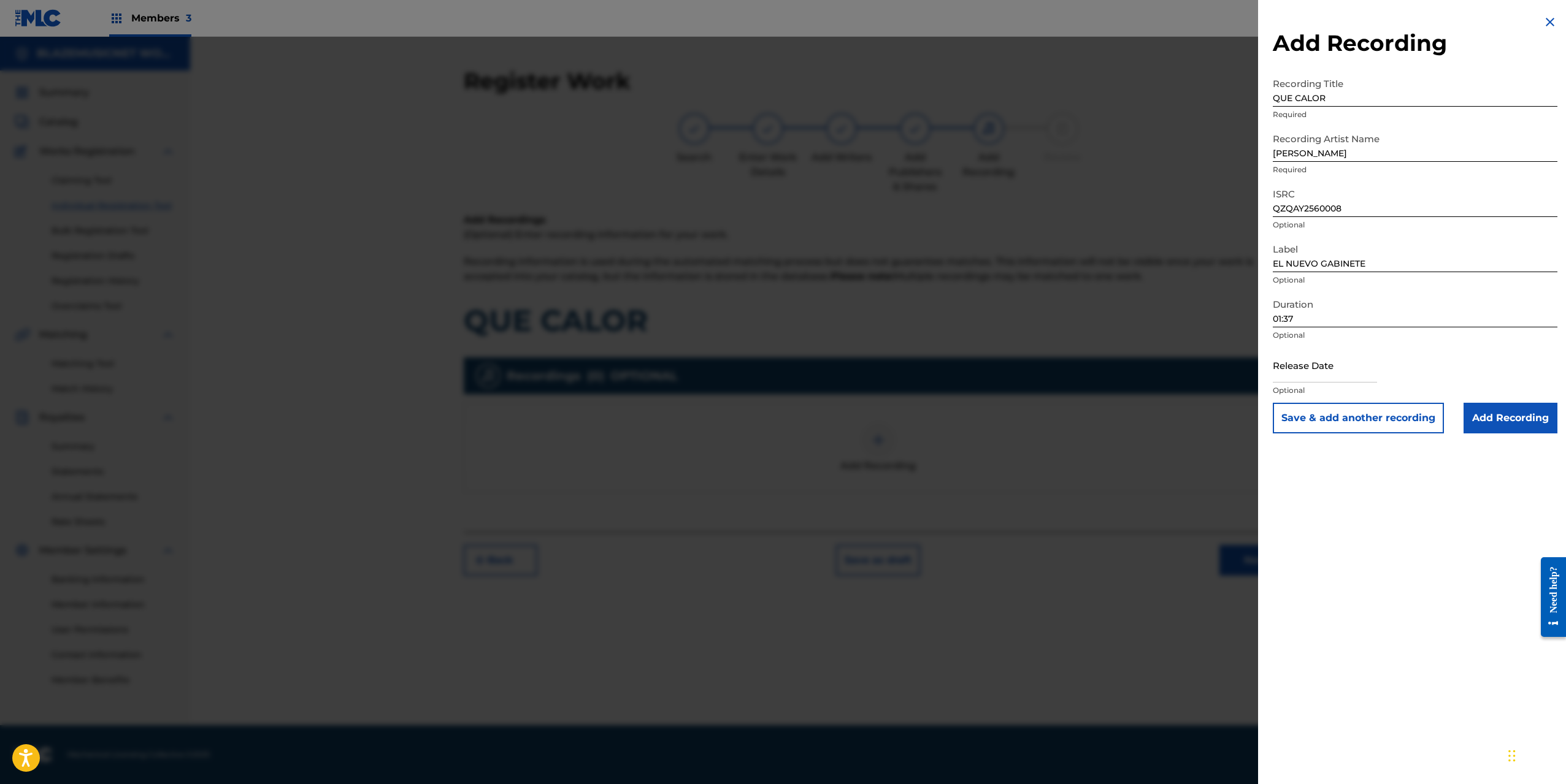
select select "8"
select select "2025"
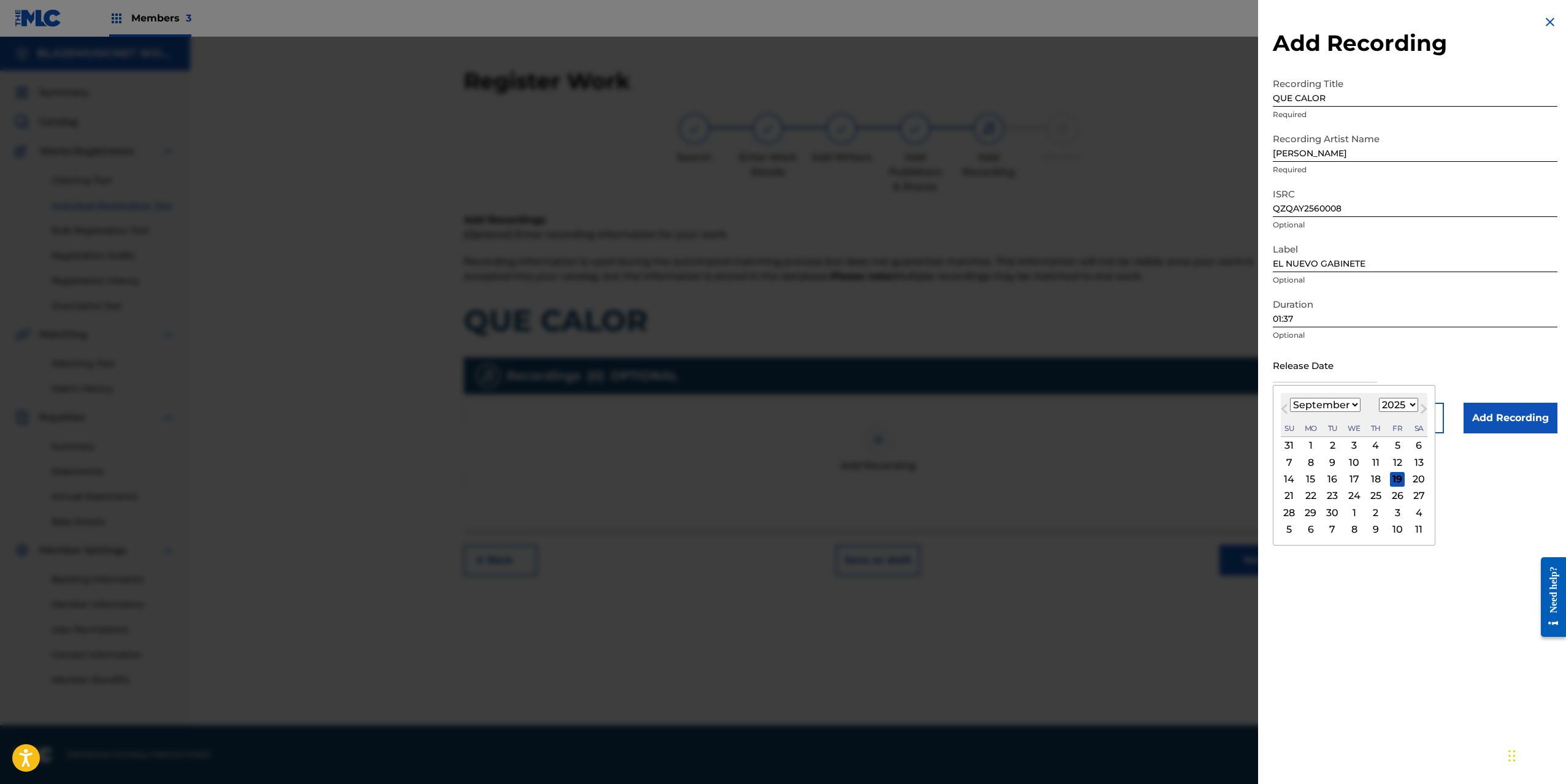
click at [1297, 407] on select "January February March April May June July August September October November De…" at bounding box center [1325, 405] width 71 height 14
select select "6"
click at [1290, 398] on select "January February March April May June July August September October November De…" at bounding box center [1325, 405] width 71 height 14
click at [1357, 511] on div "30" at bounding box center [1354, 512] width 15 height 15
type input "[DATE]"
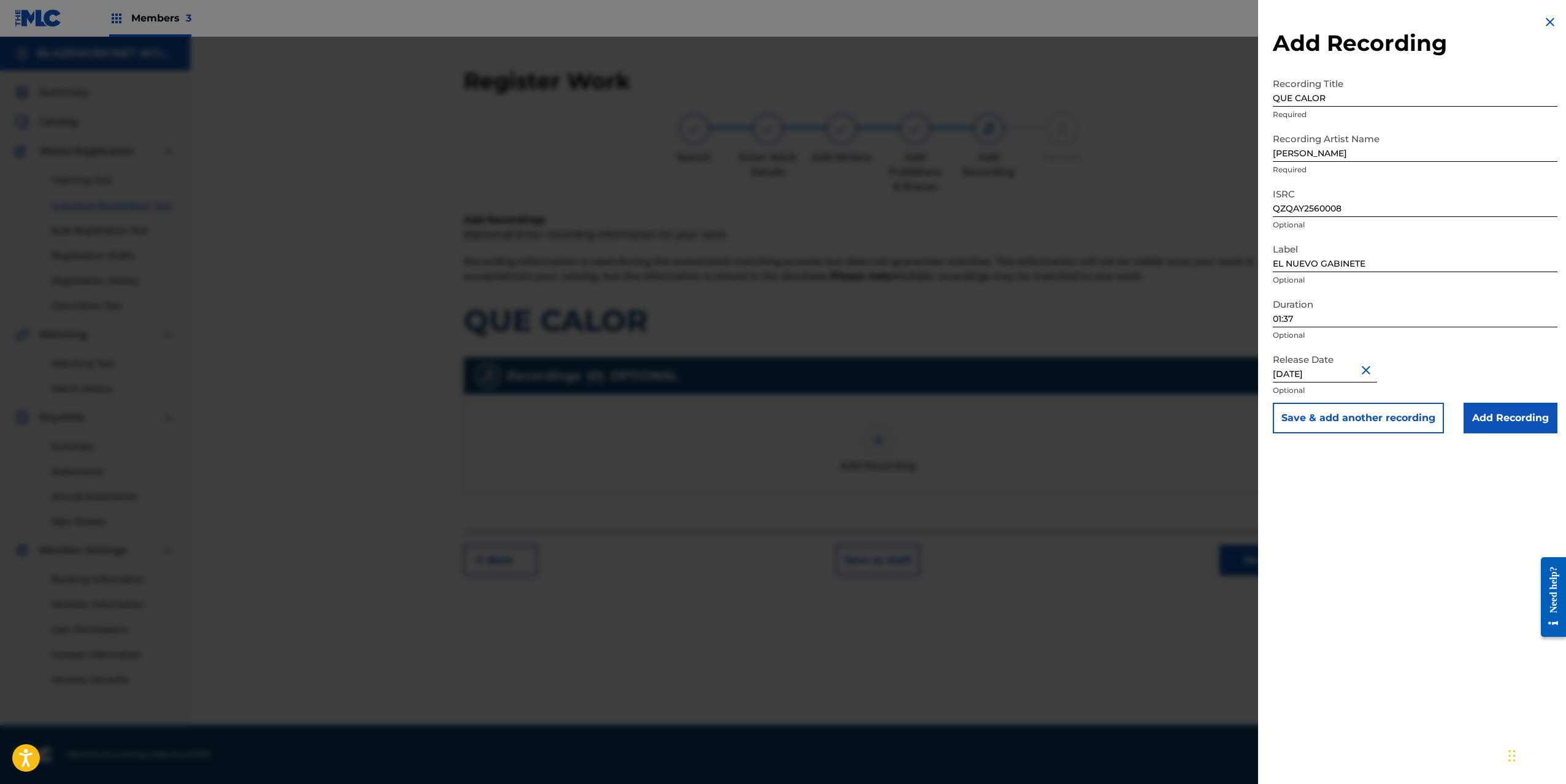
click at [1511, 420] on input "Add Recording" at bounding box center [1511, 418] width 94 height 31
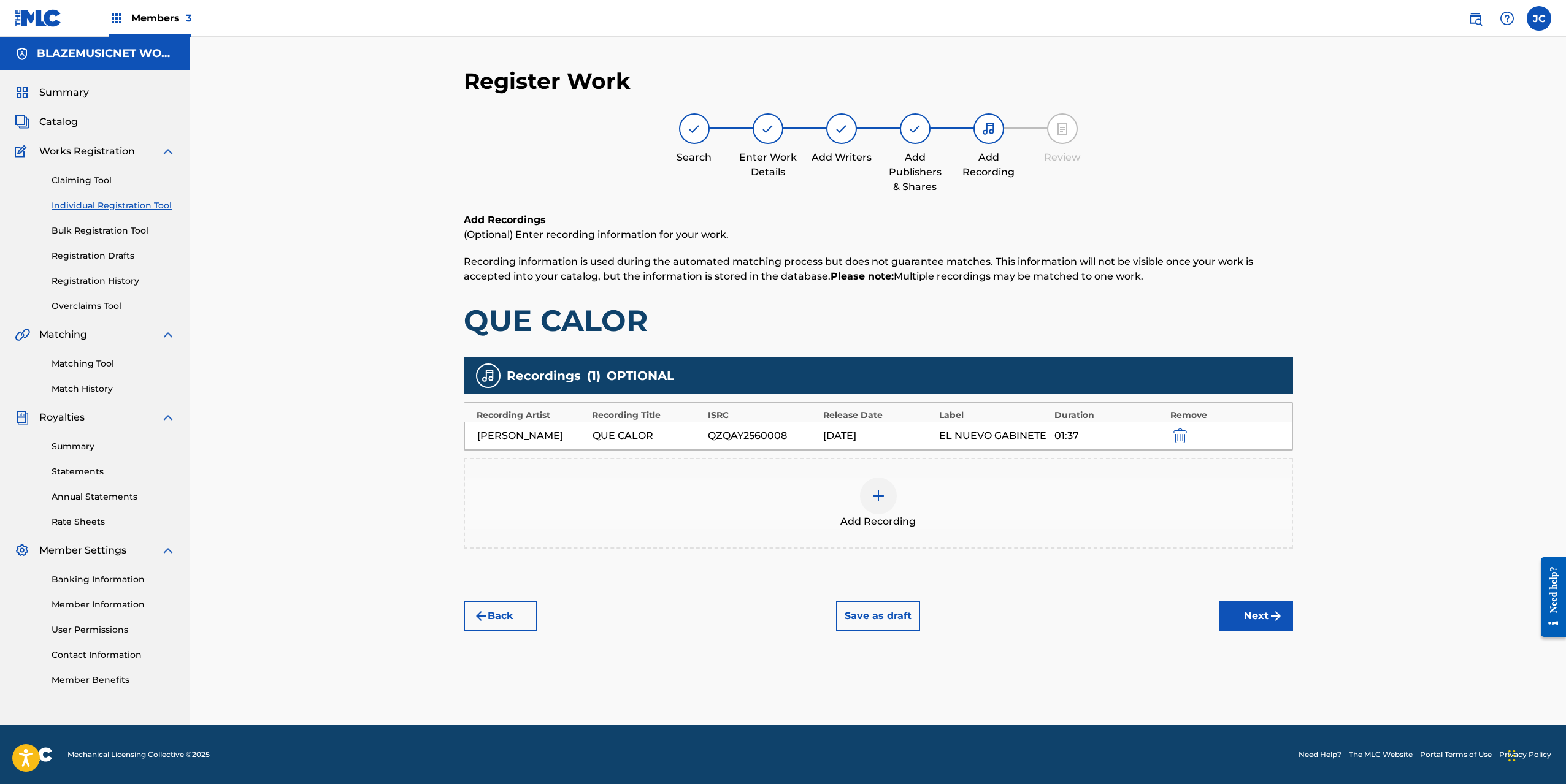
click at [1266, 614] on button "Next" at bounding box center [1256, 616] width 73 height 31
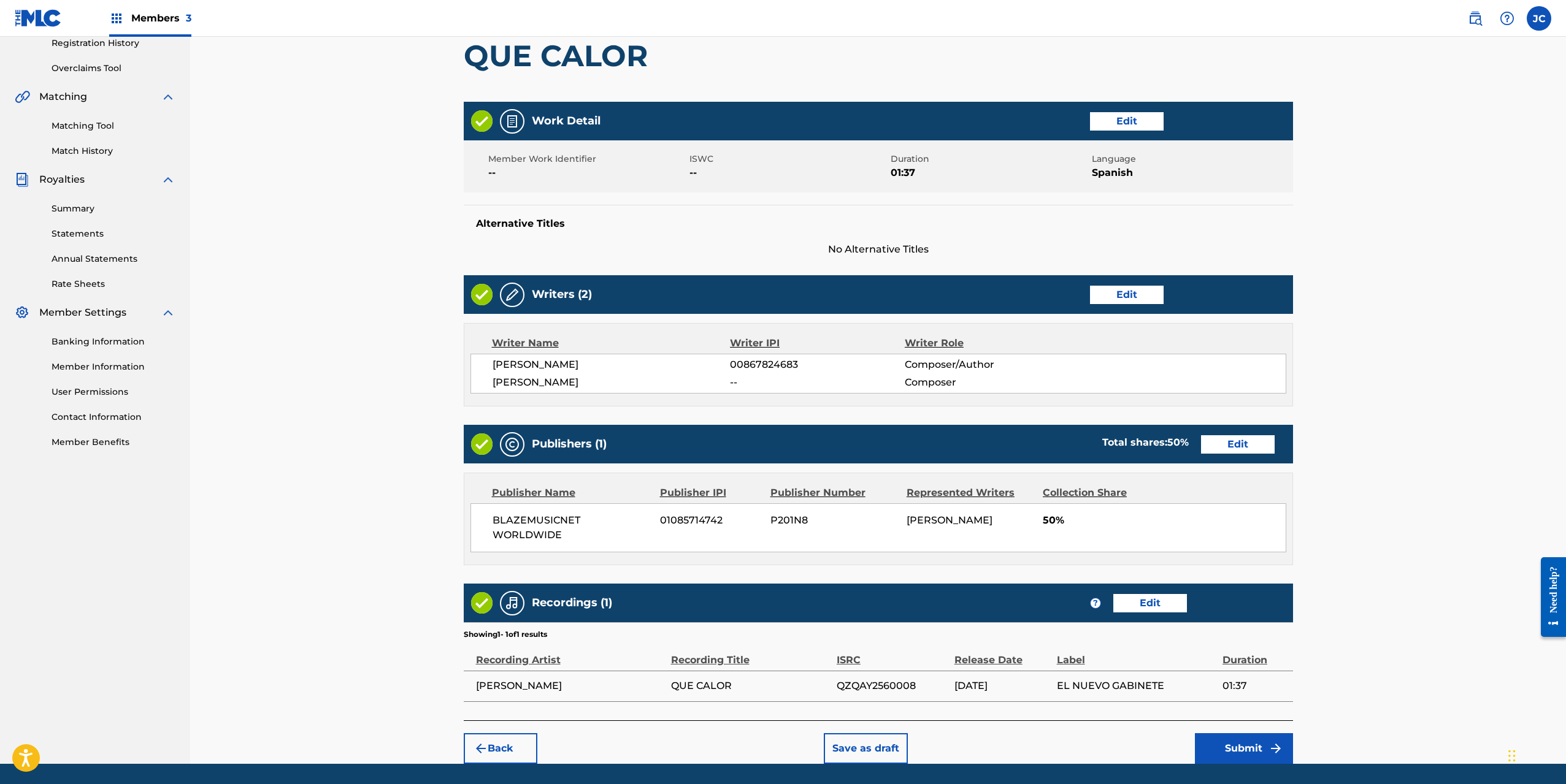
scroll to position [277, 0]
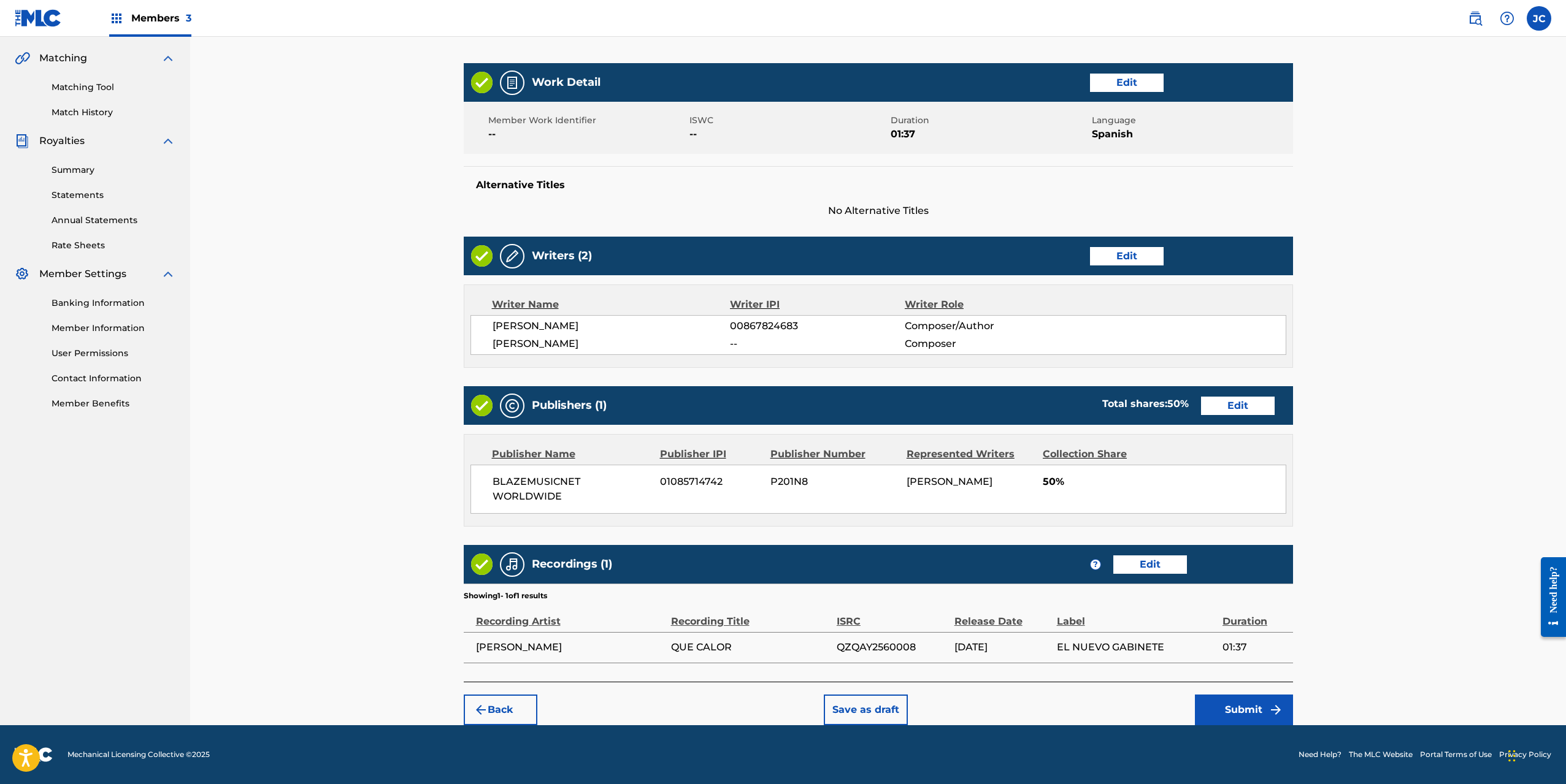
click at [1228, 705] on button "Submit" at bounding box center [1244, 710] width 98 height 31
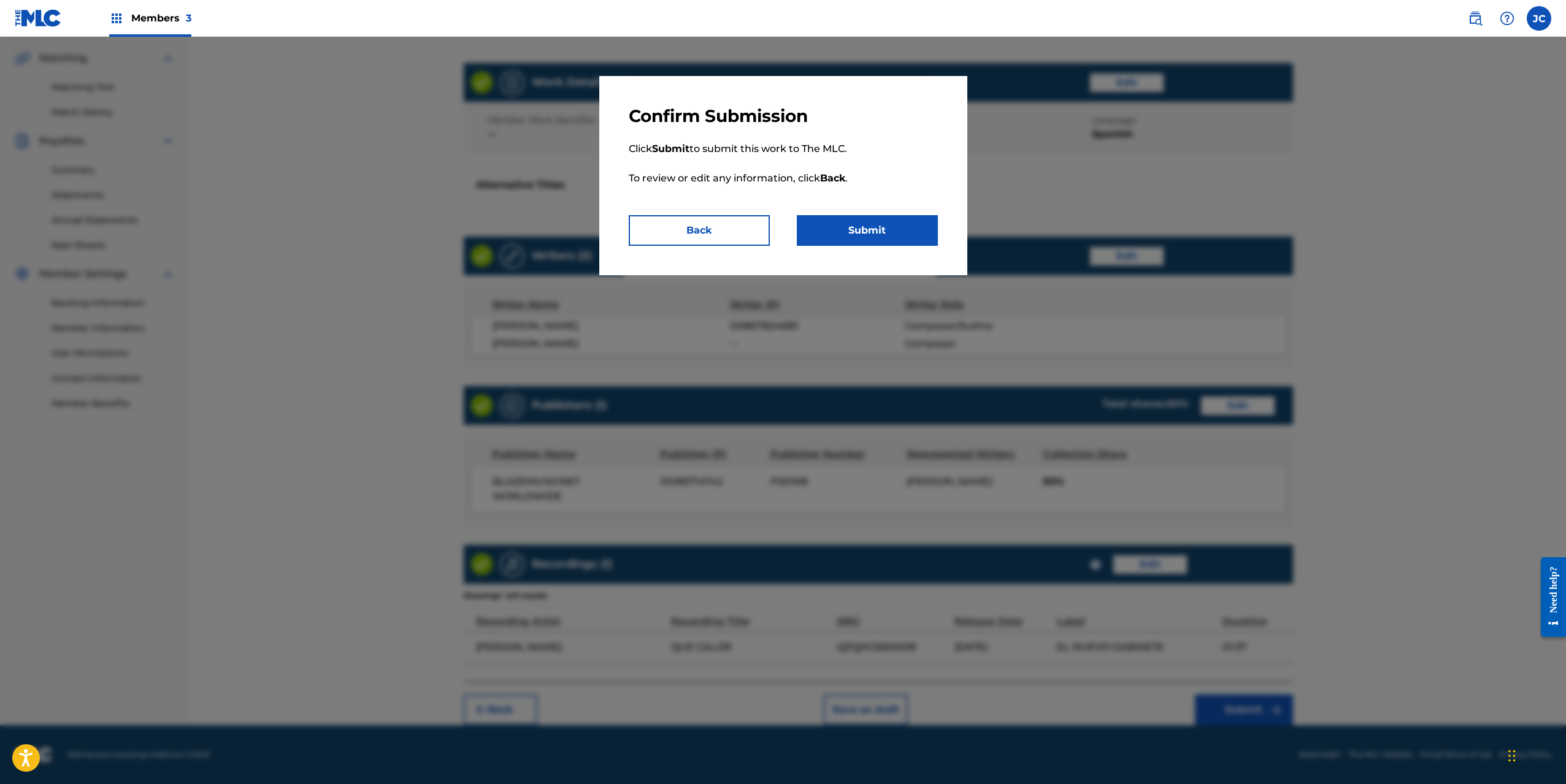
click at [883, 221] on button "Submit" at bounding box center [867, 230] width 141 height 31
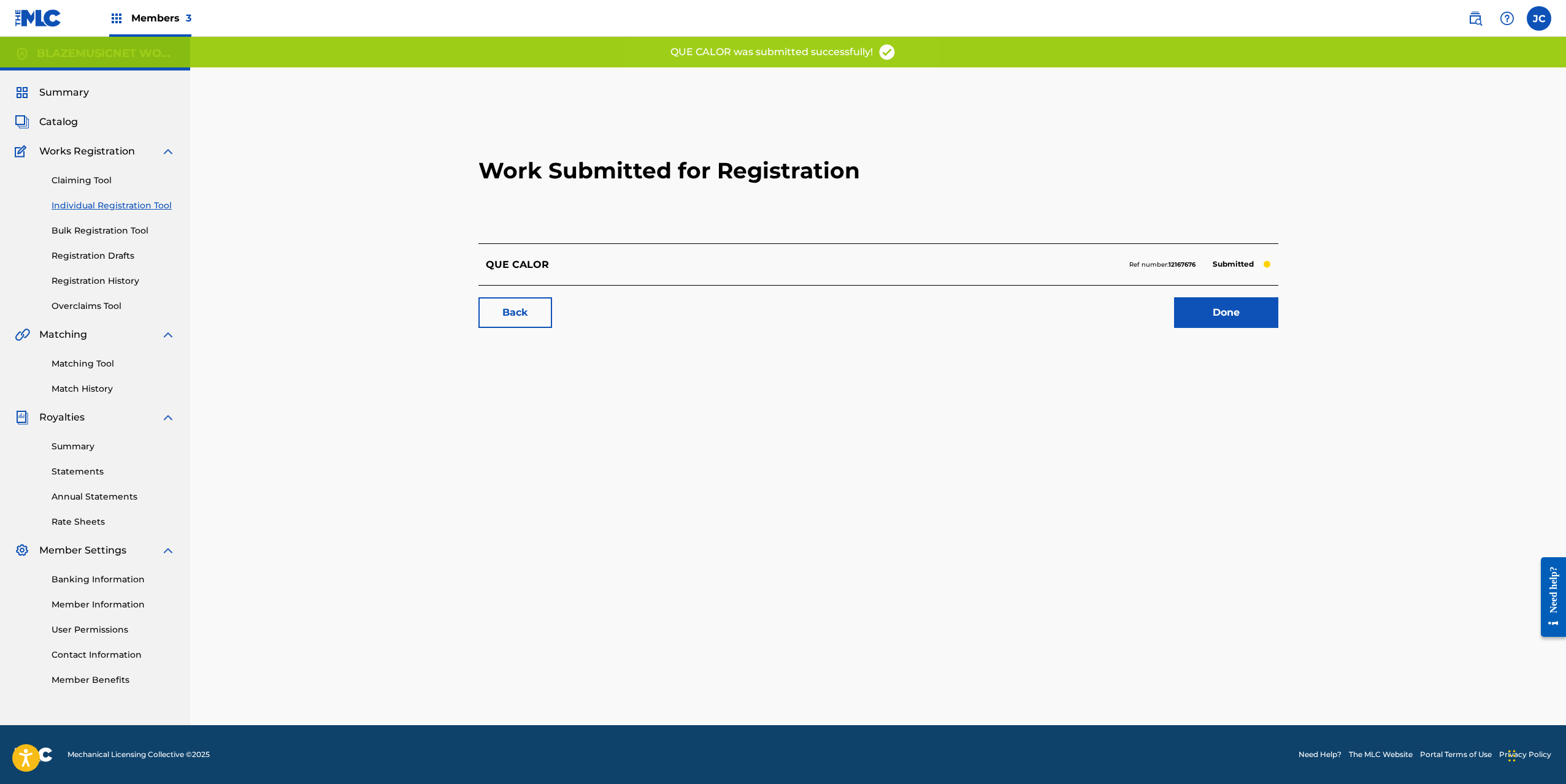
click at [1248, 300] on link "Done" at bounding box center [1226, 312] width 104 height 31
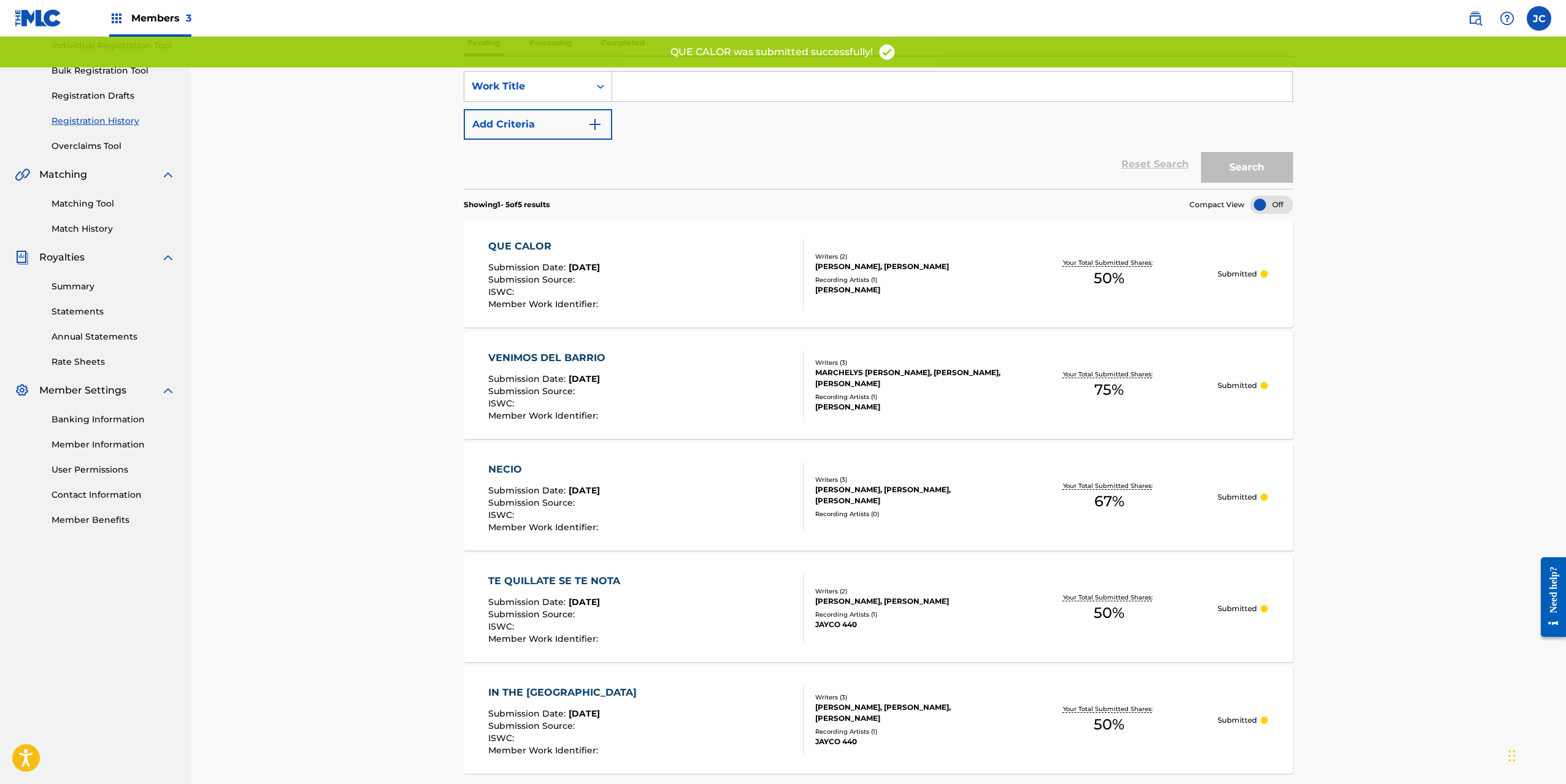
scroll to position [61, 0]
